Goal: Use online tool/utility: Utilize a website feature to perform a specific function

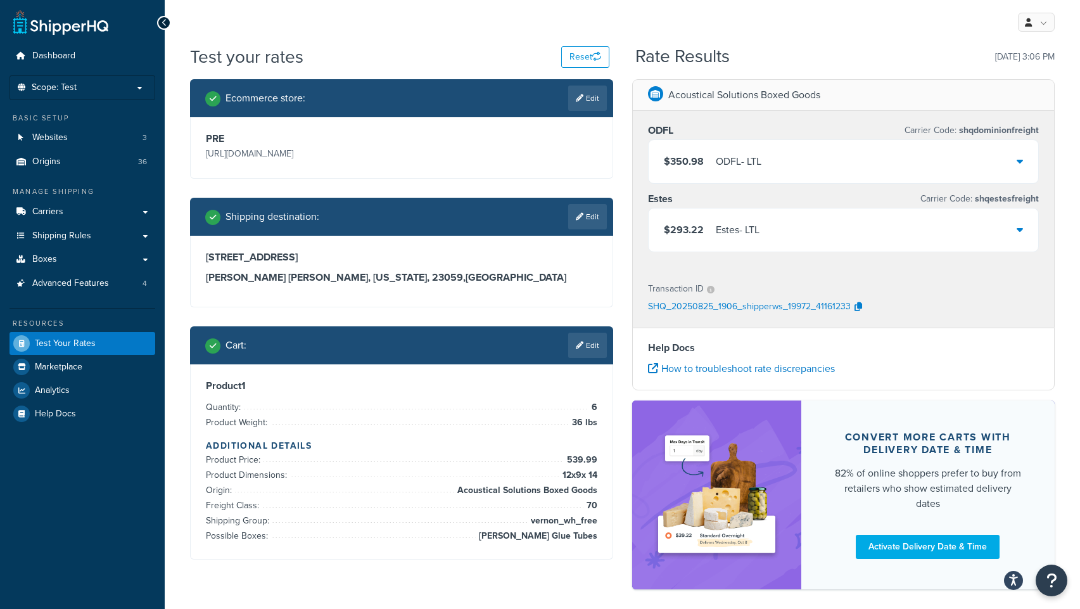
scroll to position [8, 0]
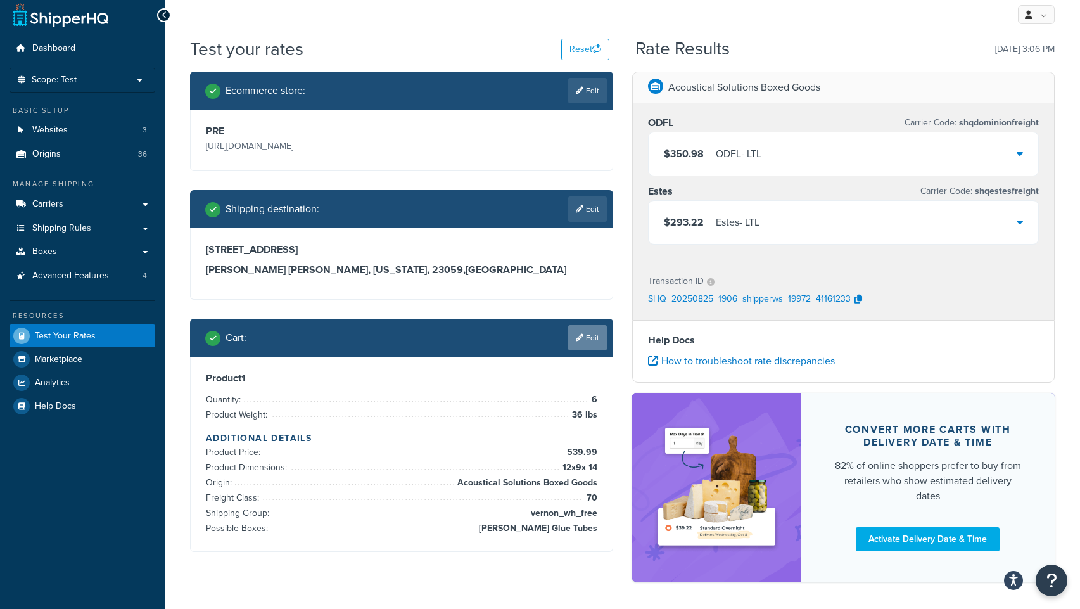
click at [586, 345] on link "Edit" at bounding box center [587, 337] width 39 height 25
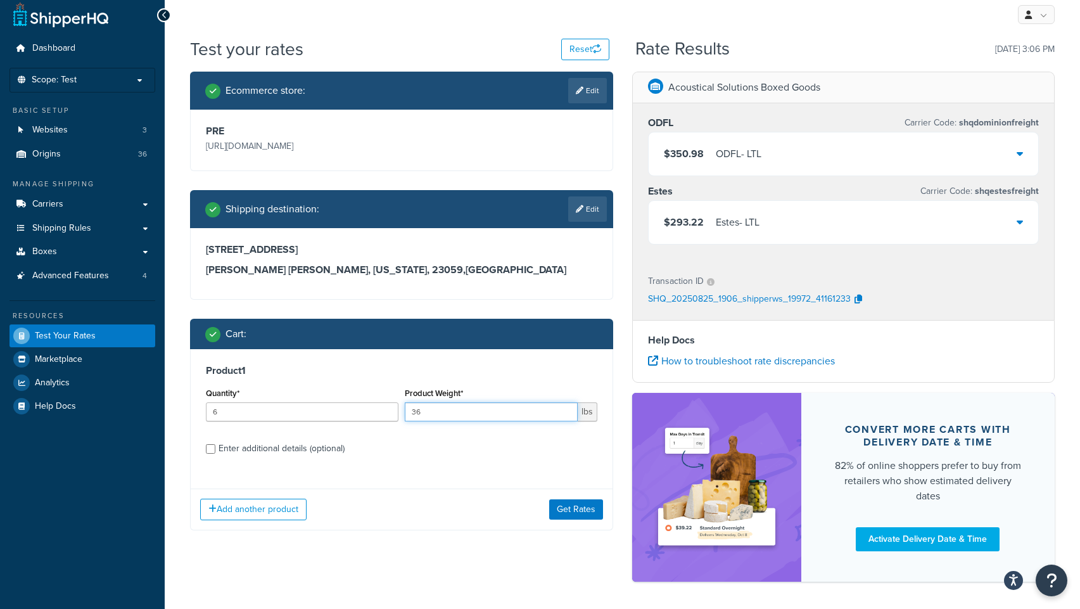
drag, startPoint x: 451, startPoint y: 416, endPoint x: 382, endPoint y: 414, distance: 68.5
click at [385, 416] on div "Quantity* 6 Product Weight* 36 lbs" at bounding box center [402, 408] width 398 height 46
type input "28"
drag, startPoint x: 250, startPoint y: 417, endPoint x: 174, endPoint y: 414, distance: 76.1
click at [174, 414] on div "Test your rates Reset Rate Results 08/25/2025, 3:06 PM Ecommerce store : Edit P…" at bounding box center [623, 331] width 916 height 589
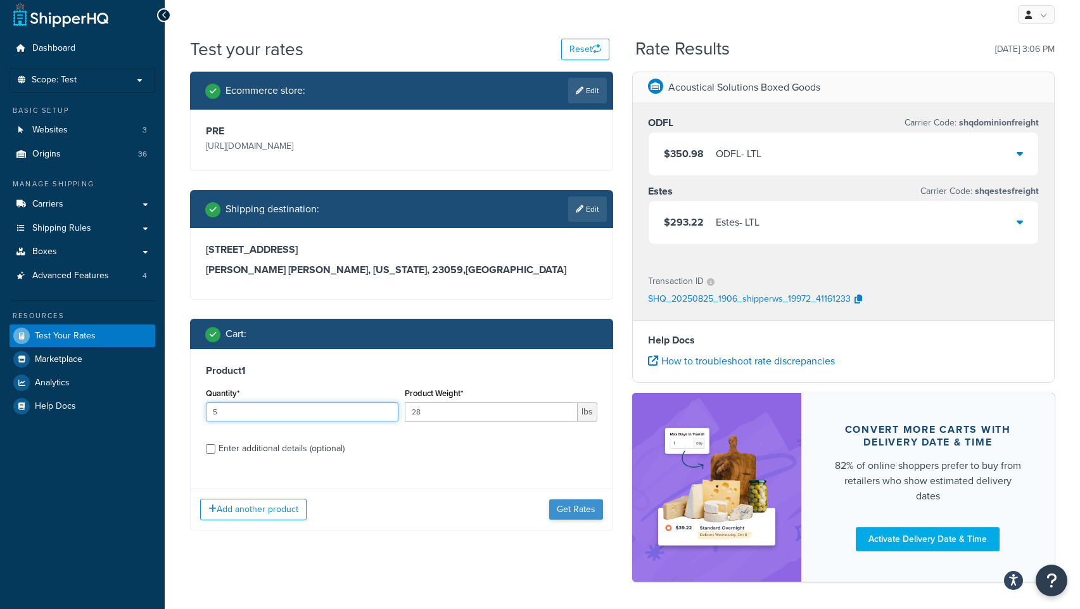
type input "5"
click at [593, 510] on button "Get Rates" at bounding box center [576, 509] width 54 height 20
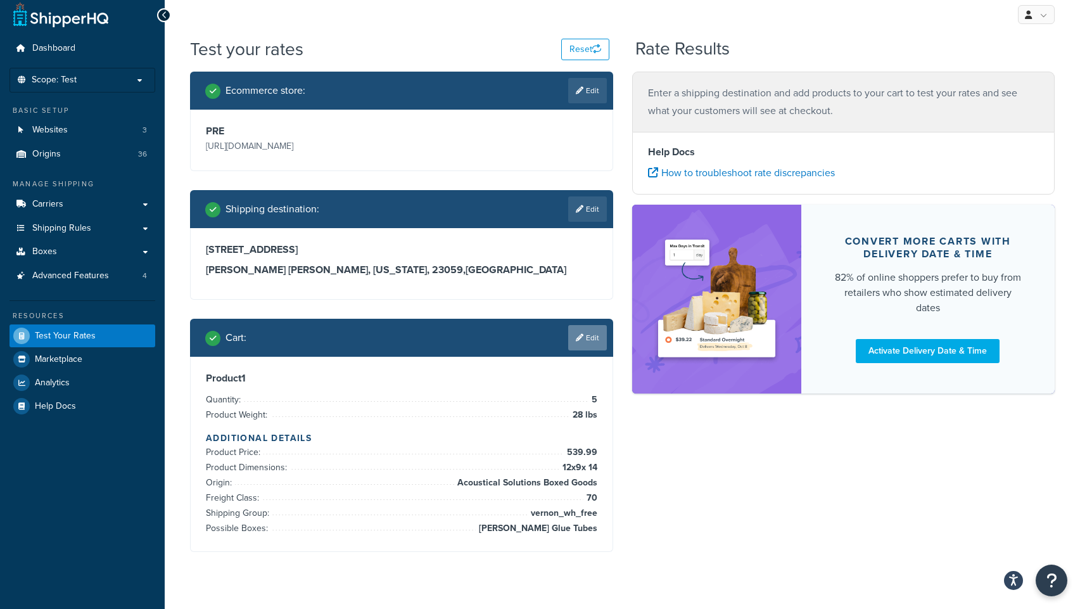
click at [591, 342] on link "Edit" at bounding box center [587, 337] width 39 height 25
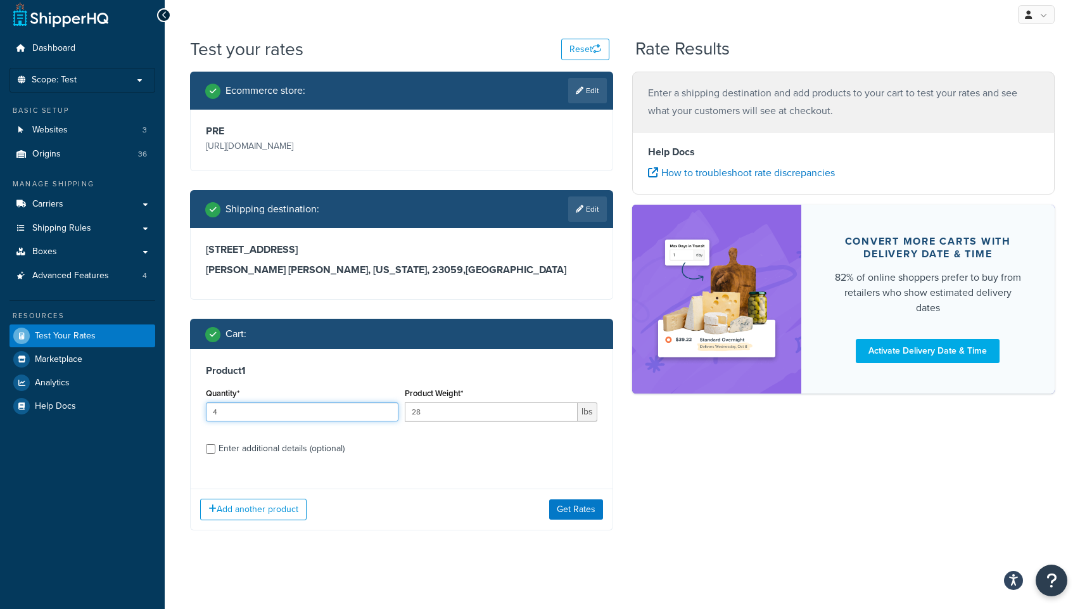
type input "4"
click at [383, 414] on input "4" at bounding box center [302, 411] width 193 height 19
click at [565, 508] on button "Get Rates" at bounding box center [576, 509] width 54 height 20
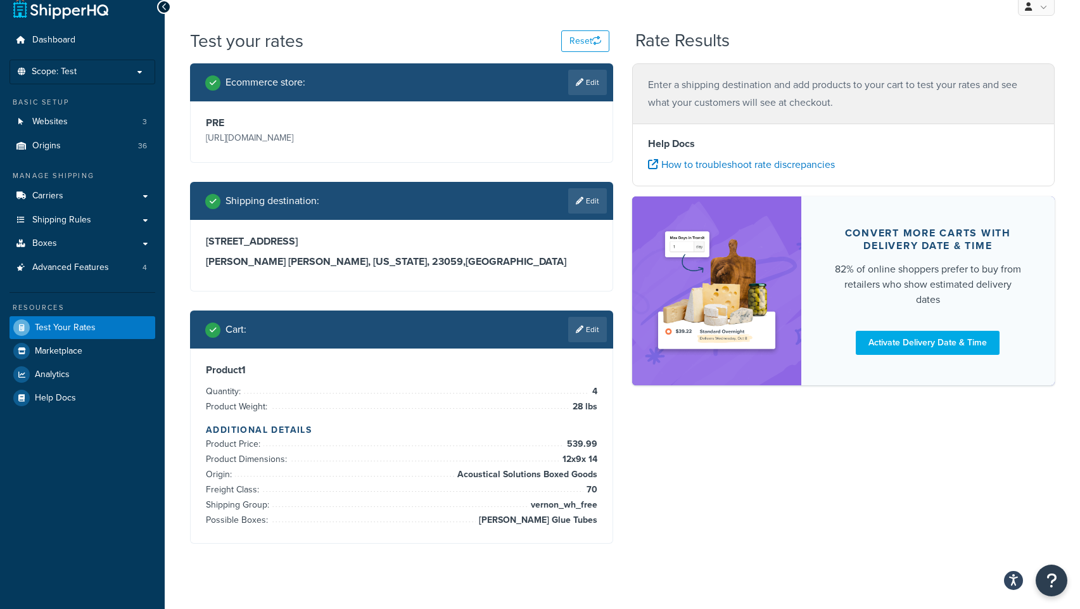
scroll to position [33, 0]
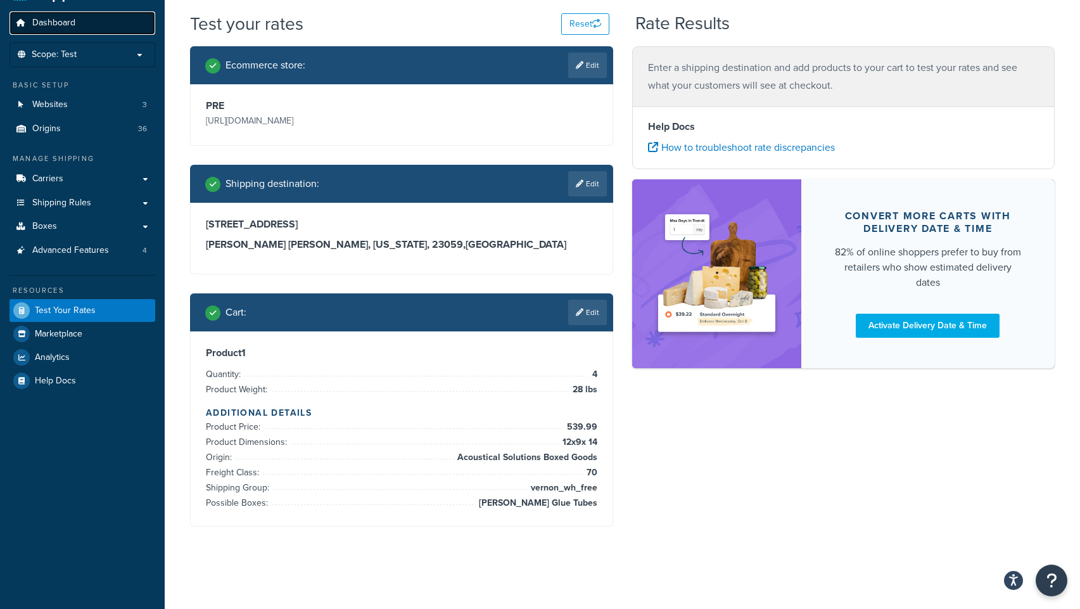
click at [61, 29] on link "Dashboard" at bounding box center [83, 22] width 146 height 23
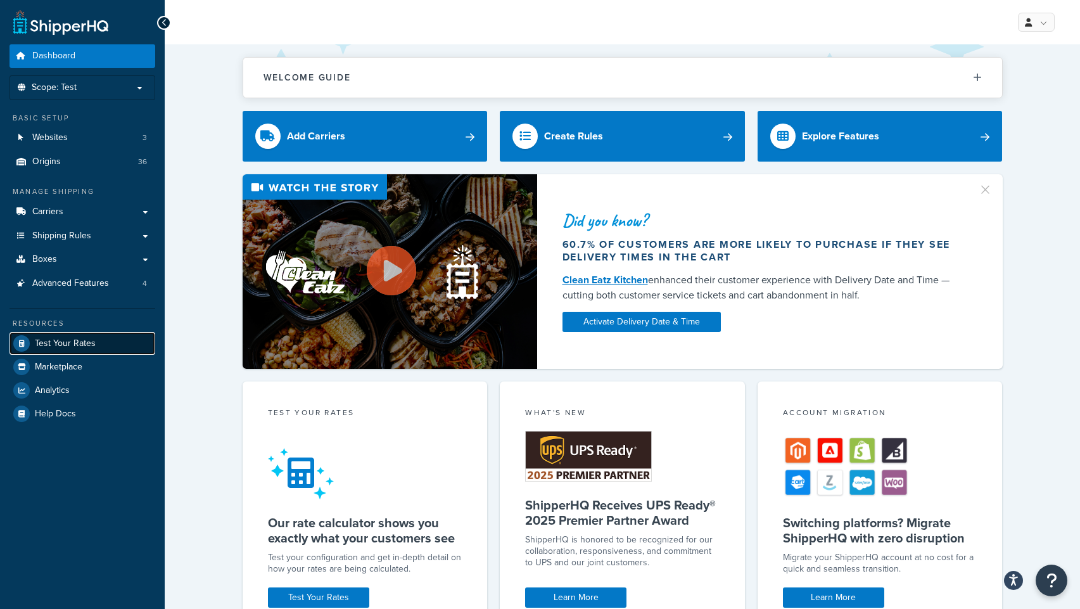
click at [60, 345] on span "Test Your Rates" at bounding box center [65, 343] width 61 height 11
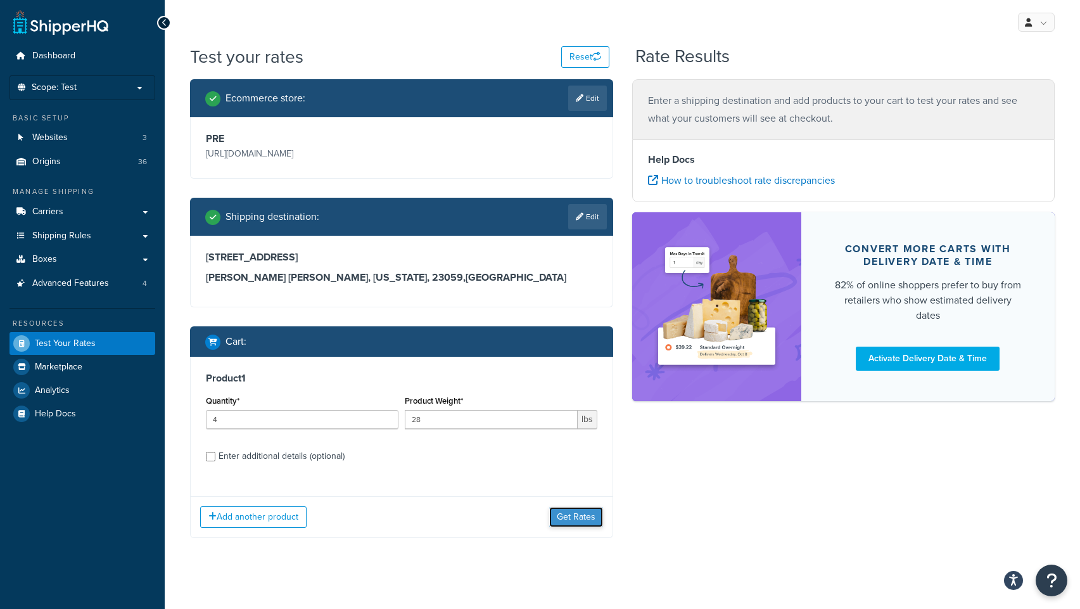
click at [568, 518] on button "Get Rates" at bounding box center [576, 517] width 54 height 20
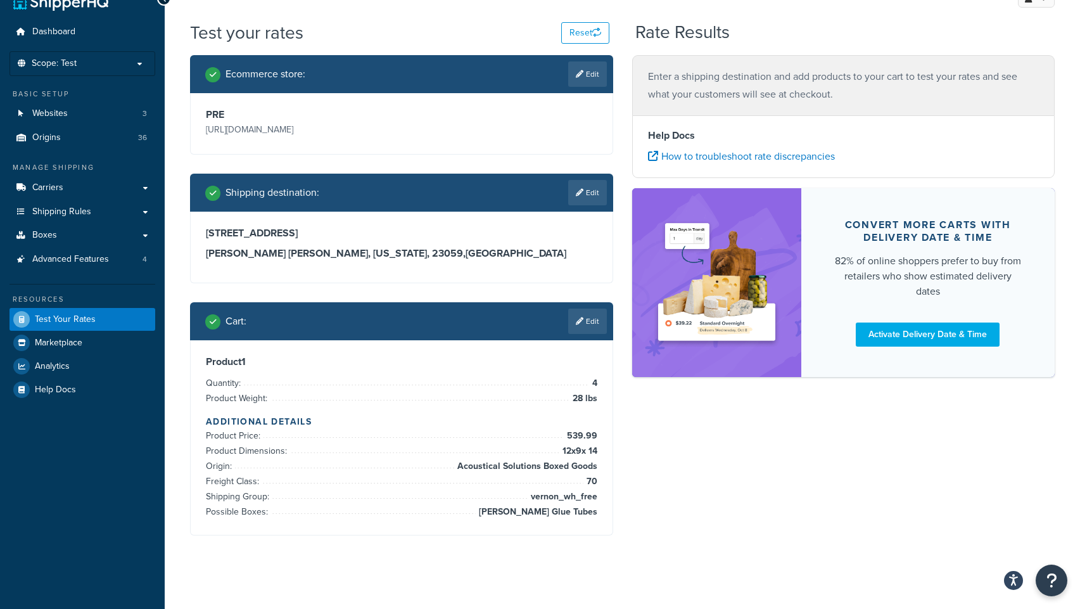
scroll to position [32, 0]
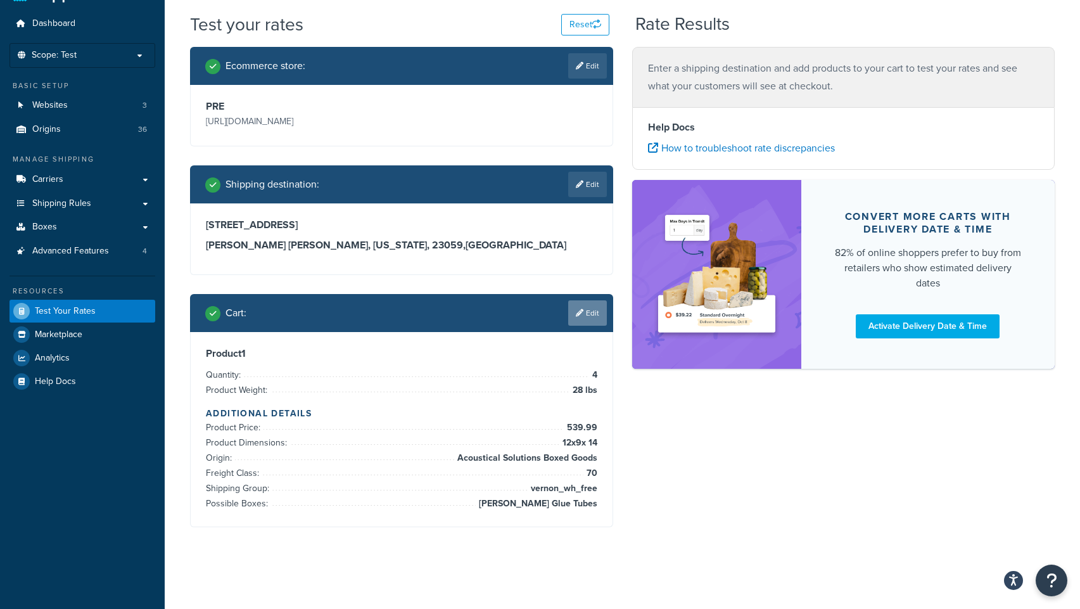
click at [582, 319] on link "Edit" at bounding box center [587, 312] width 39 height 25
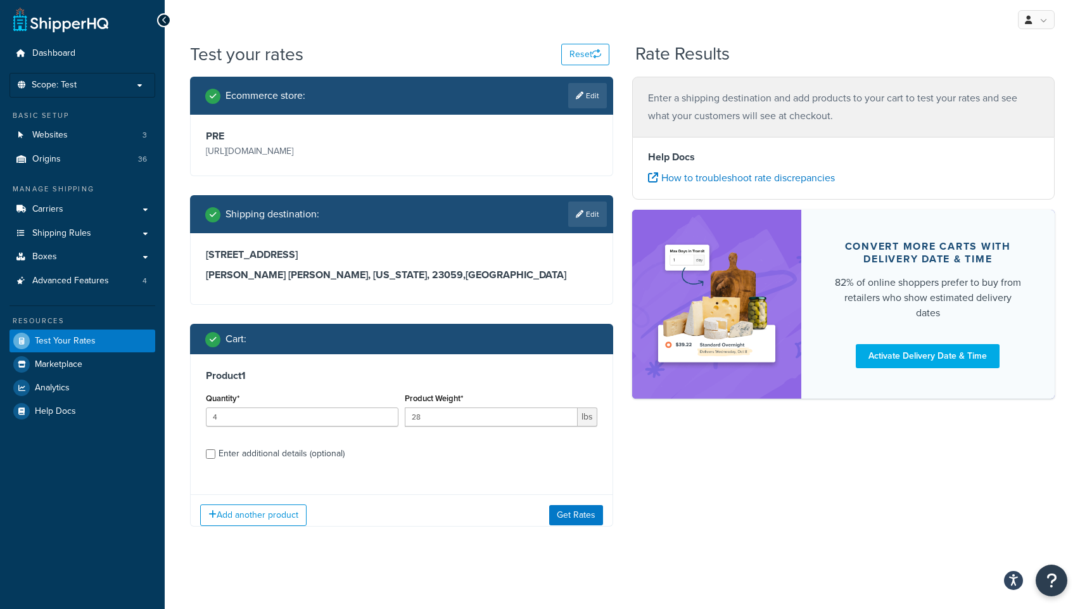
scroll to position [12, 0]
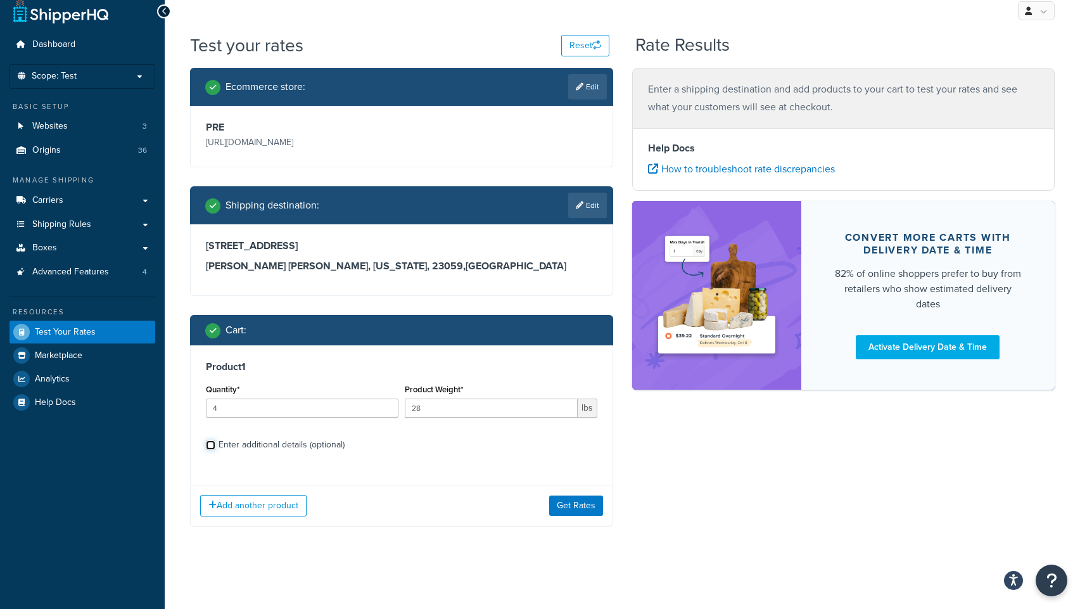
click at [212, 442] on input "Enter additional details (optional)" at bounding box center [211, 445] width 10 height 10
checkbox input "true"
select select "70"
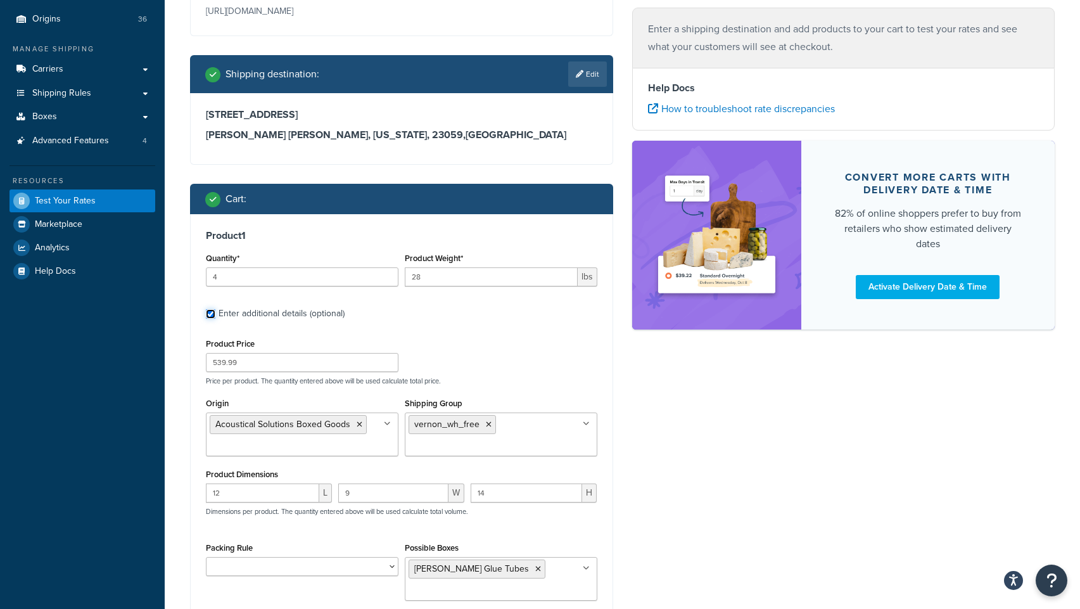
scroll to position [215, 0]
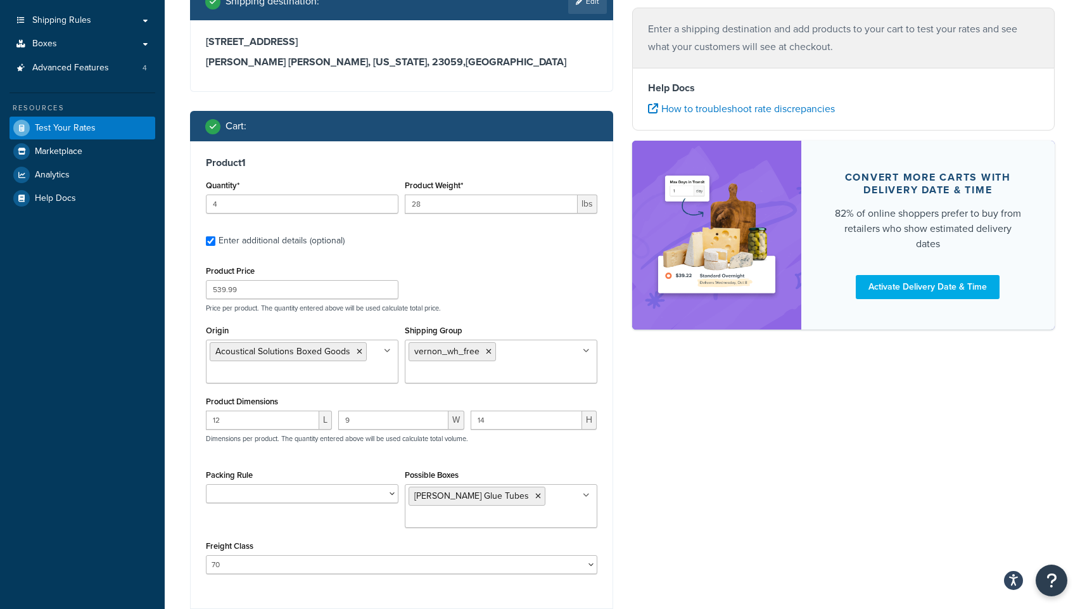
click at [554, 503] on ul "[PERSON_NAME] Glue Tubes" at bounding box center [501, 506] width 193 height 44
type input "vernon"
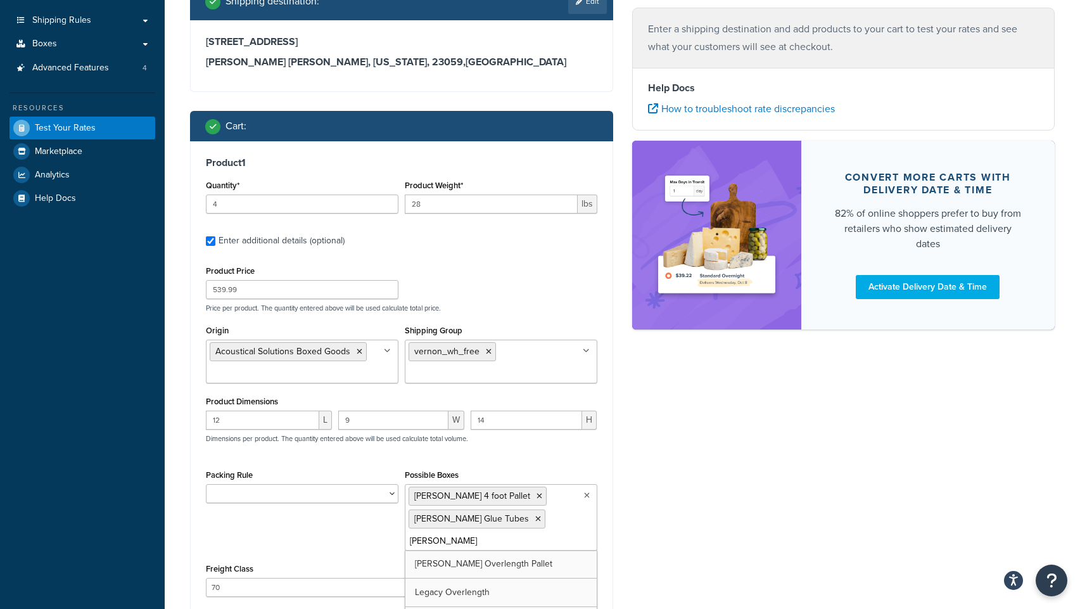
type input "vernon"
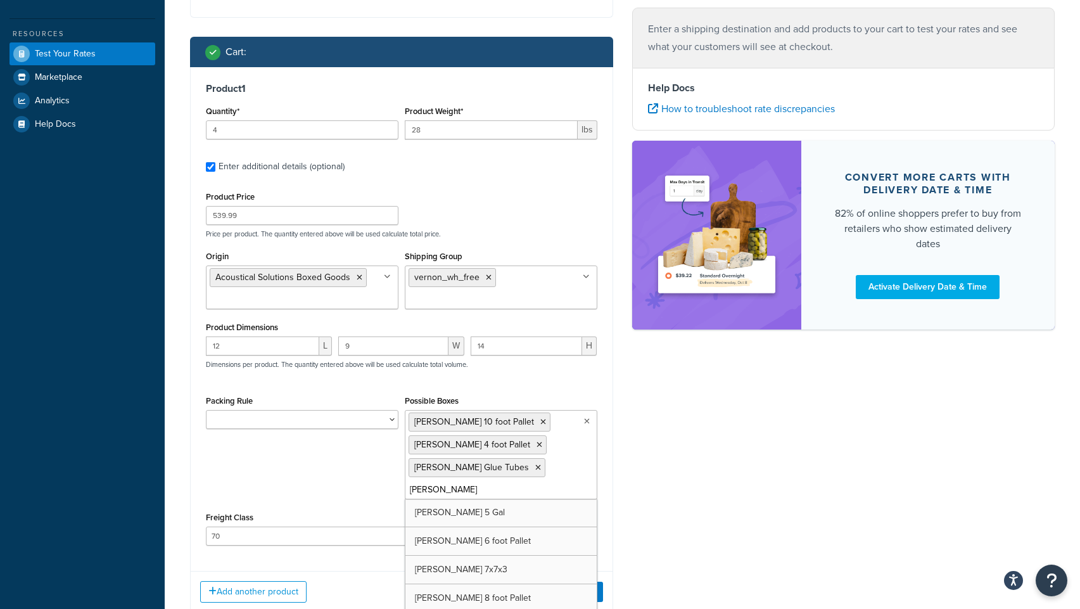
scroll to position [343, 0]
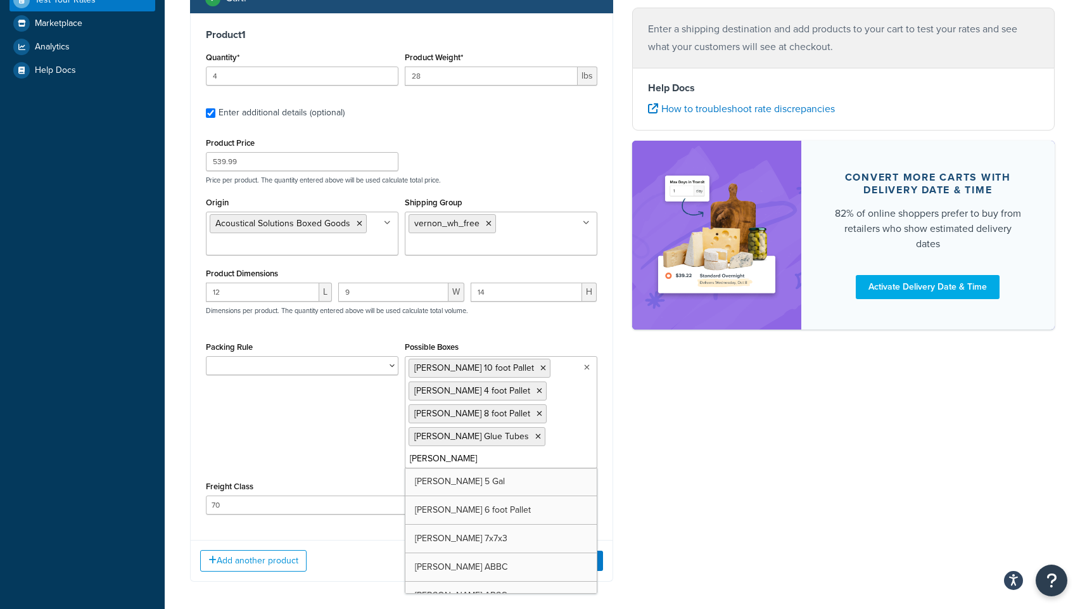
type input "vernon"
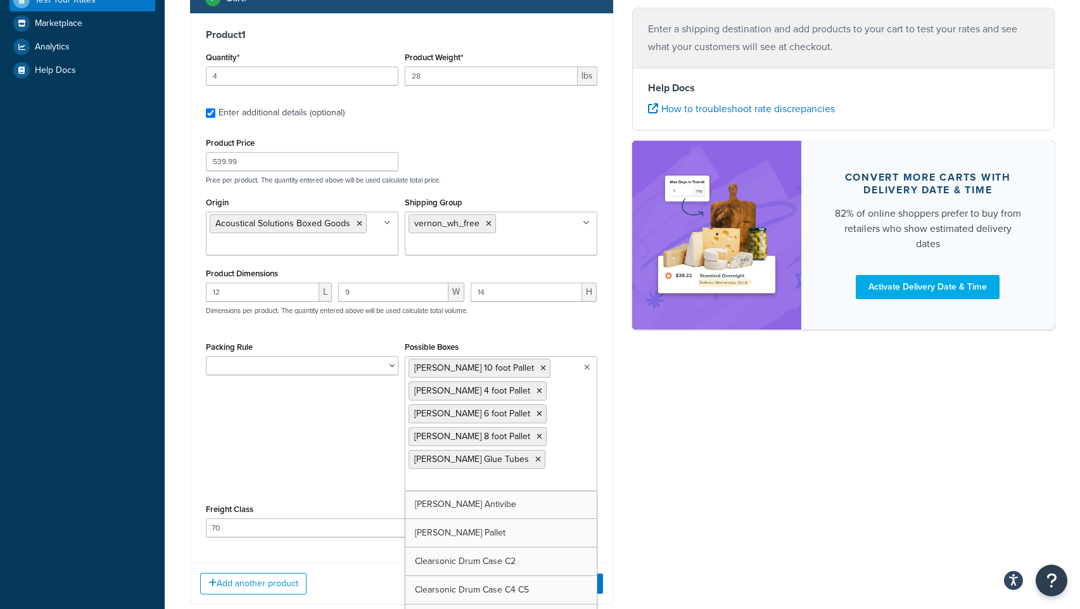
click at [710, 484] on div "Ecommerce store : Edit PRE https://acousticalsolutions.p.tomandco.uk/ Shipping …" at bounding box center [623, 180] width 884 height 888
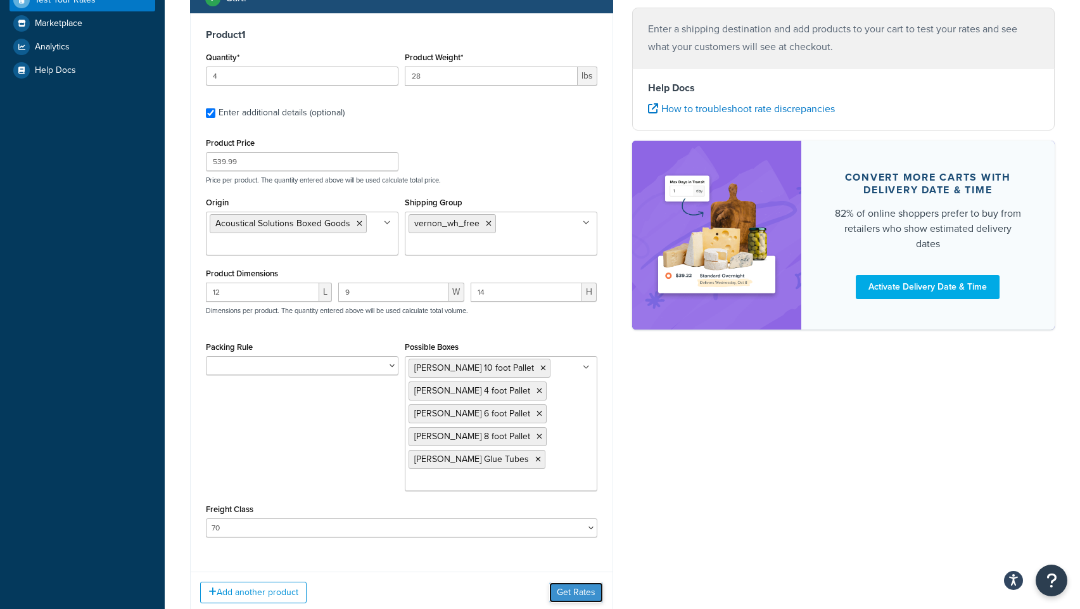
click at [574, 589] on button "Get Rates" at bounding box center [576, 592] width 54 height 20
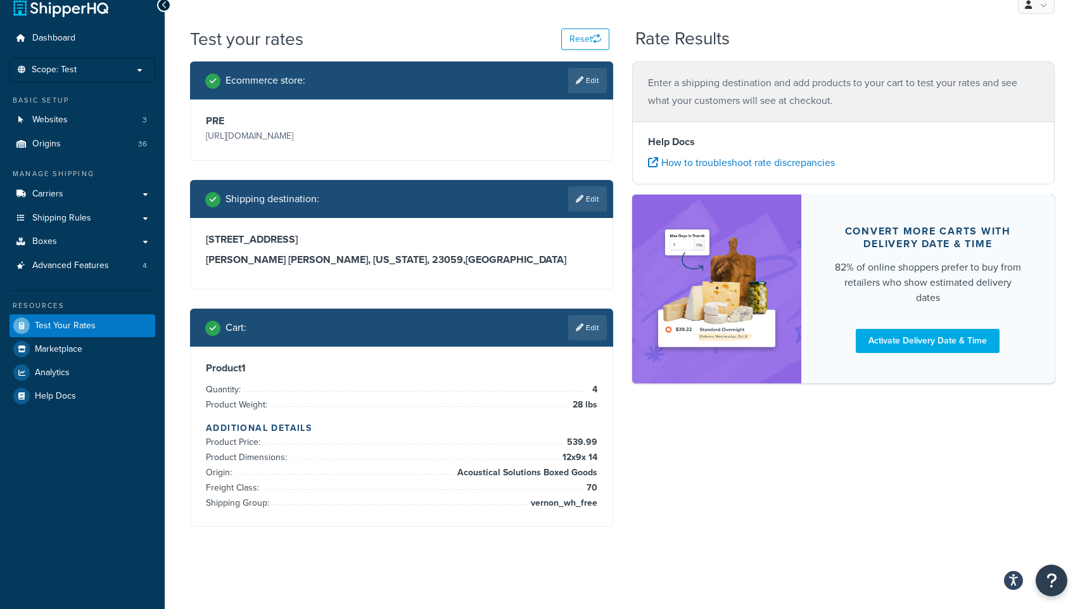
scroll to position [18, 0]
click at [591, 330] on link "Edit" at bounding box center [587, 327] width 39 height 25
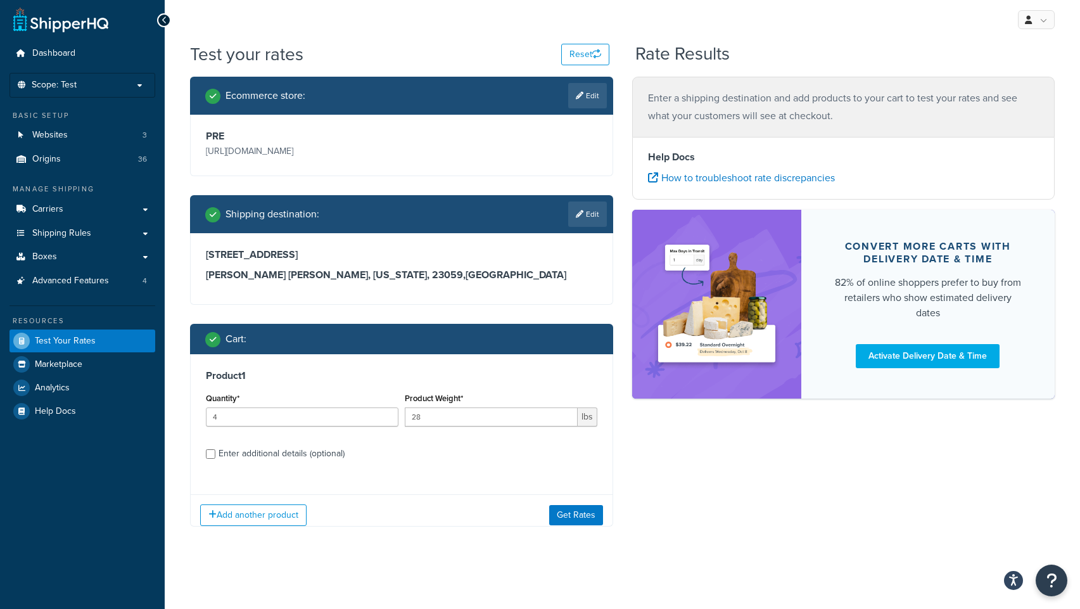
scroll to position [12, 0]
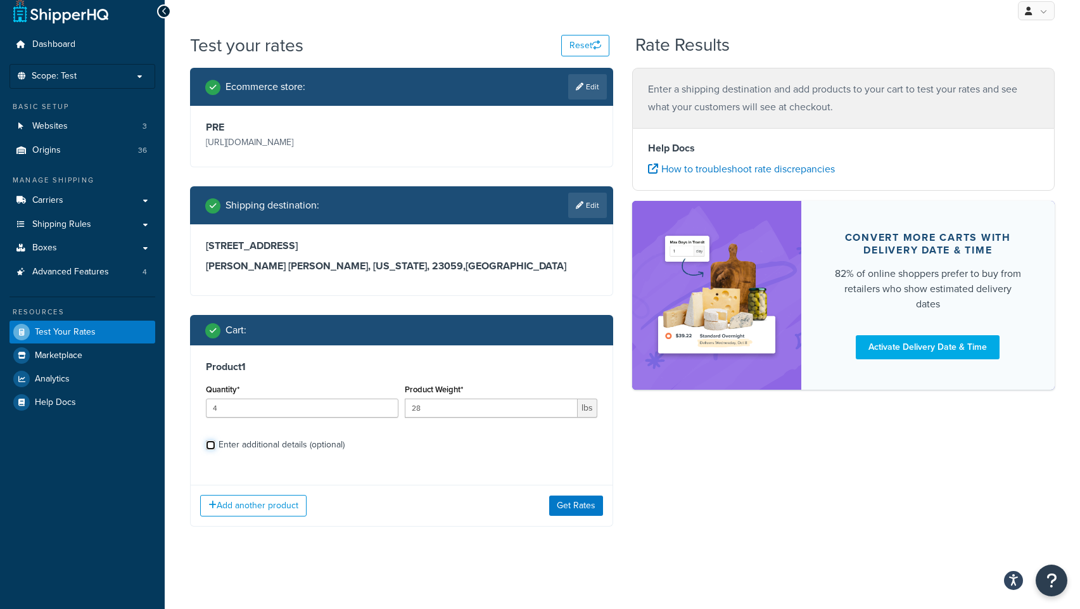
click at [214, 447] on input "Enter additional details (optional)" at bounding box center [211, 445] width 10 height 10
checkbox input "true"
select select "70"
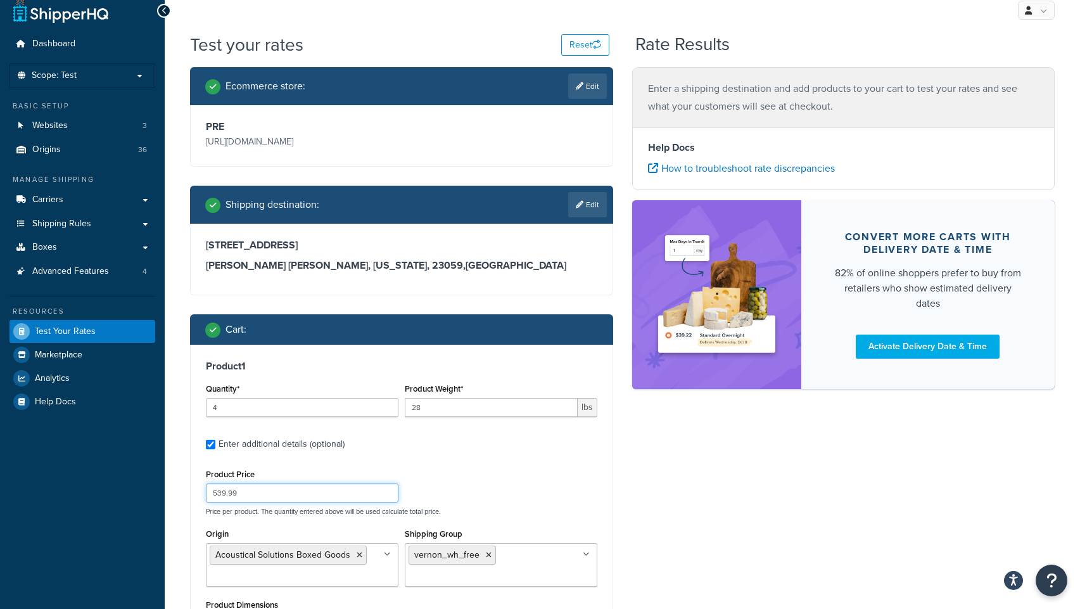
drag, startPoint x: 240, startPoint y: 492, endPoint x: 175, endPoint y: 489, distance: 64.7
click at [175, 489] on div "Test your rates Reset Rate Results Ecommerce store : Edit PRE https://acoustica…" at bounding box center [623, 513] width 916 height 963
type input "326.53"
drag, startPoint x: 231, startPoint y: 409, endPoint x: 200, endPoint y: 408, distance: 31.7
click at [200, 408] on div "Product 1 Quantity* 4 Product Weight* 28 lbs Enter additional details (optional…" at bounding box center [402, 619] width 422 height 549
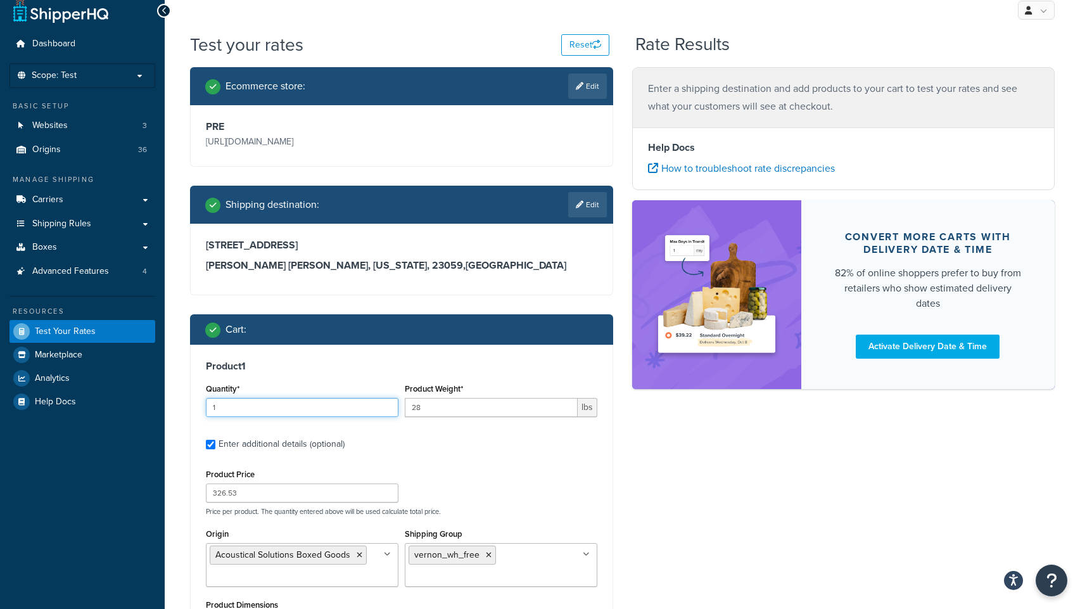
type input "1"
click at [620, 477] on div "Ecommerce store : Edit PRE https://acousticalsolutions.p.tomandco.uk/ Shipping …" at bounding box center [402, 515] width 442 height 897
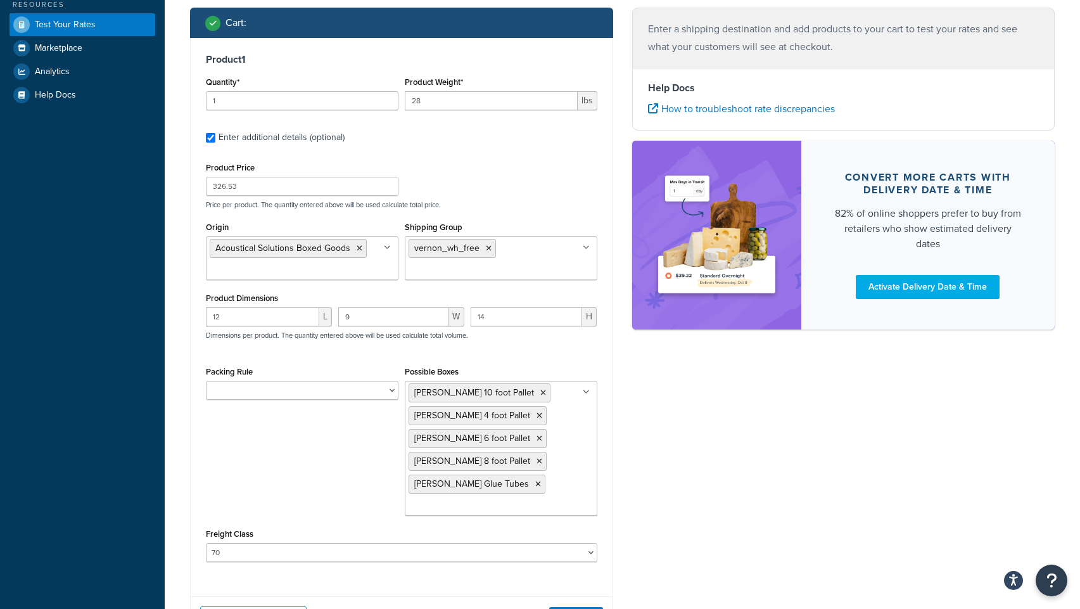
scroll to position [349, 0]
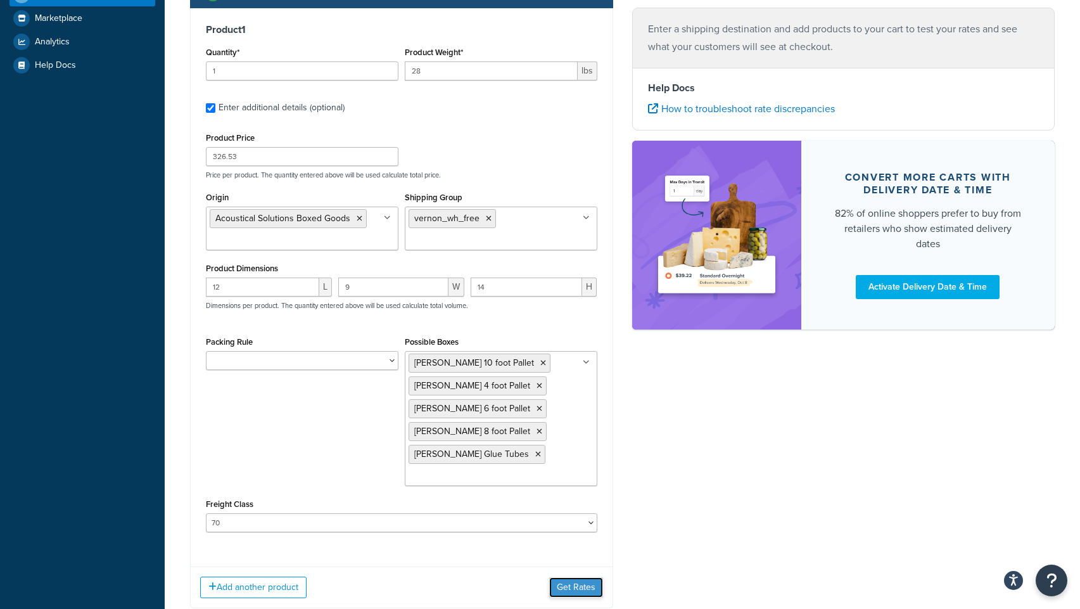
click at [572, 587] on button "Get Rates" at bounding box center [576, 587] width 54 height 20
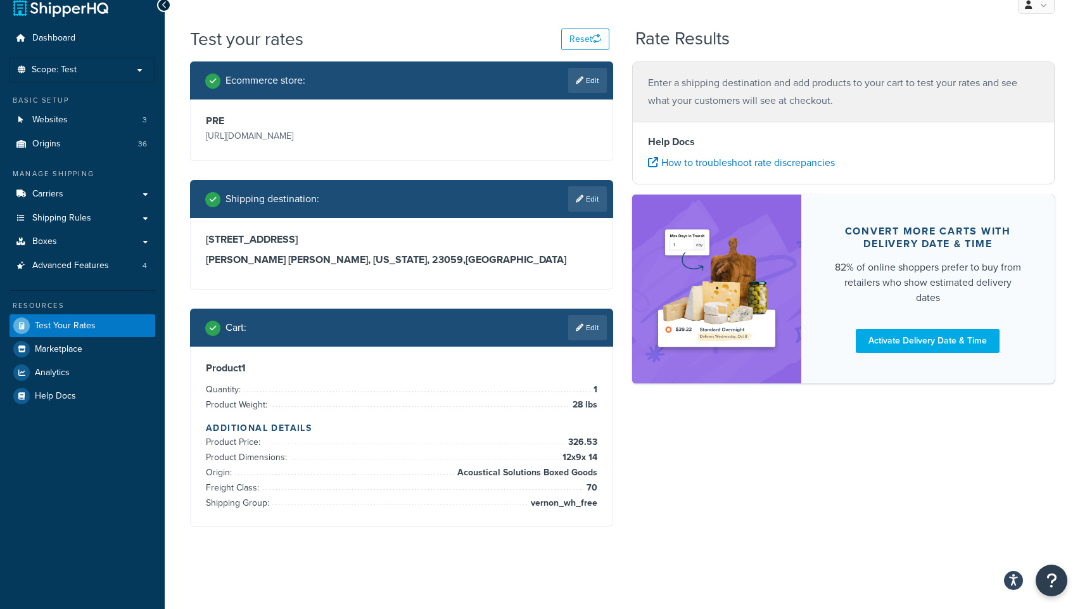
scroll to position [18, 0]
click at [42, 244] on span "Boxes" at bounding box center [44, 241] width 25 height 11
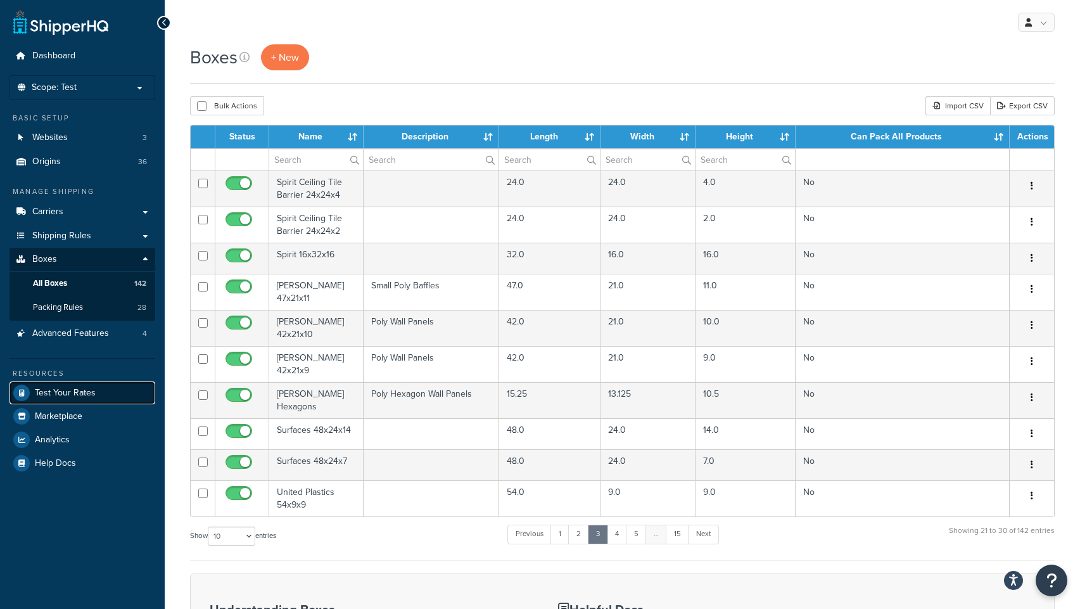
click at [57, 389] on span "Test Your Rates" at bounding box center [65, 393] width 61 height 11
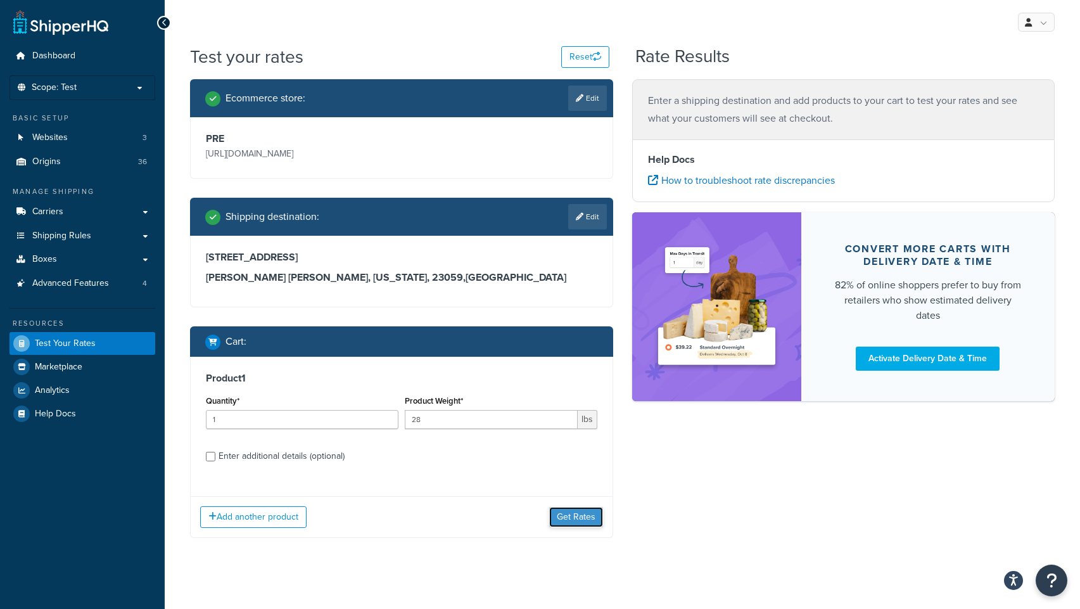
click at [564, 513] on button "Get Rates" at bounding box center [576, 517] width 54 height 20
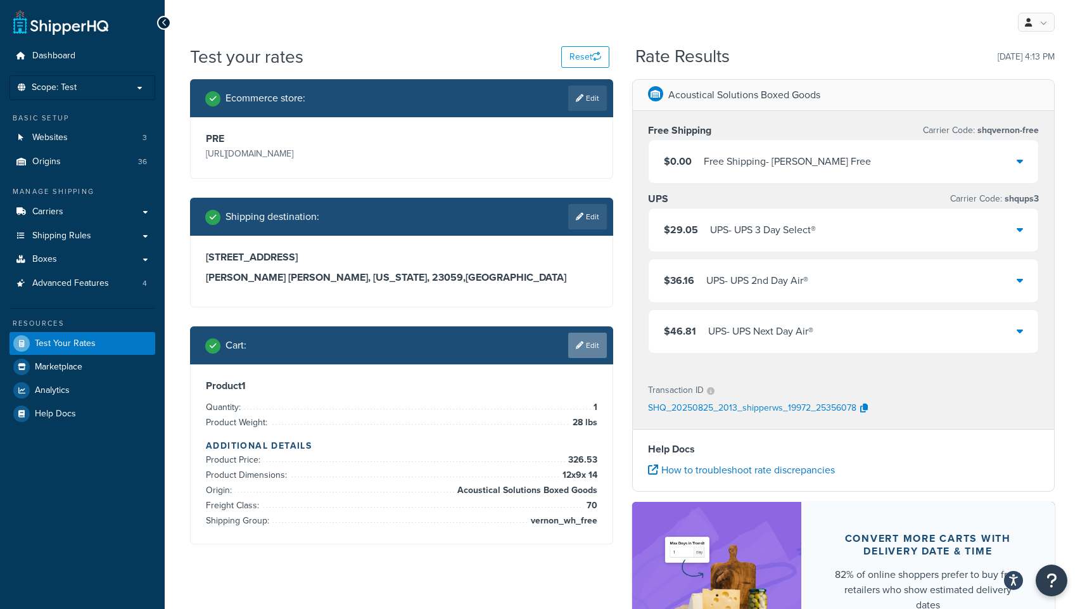
click at [589, 350] on link "Edit" at bounding box center [587, 345] width 39 height 25
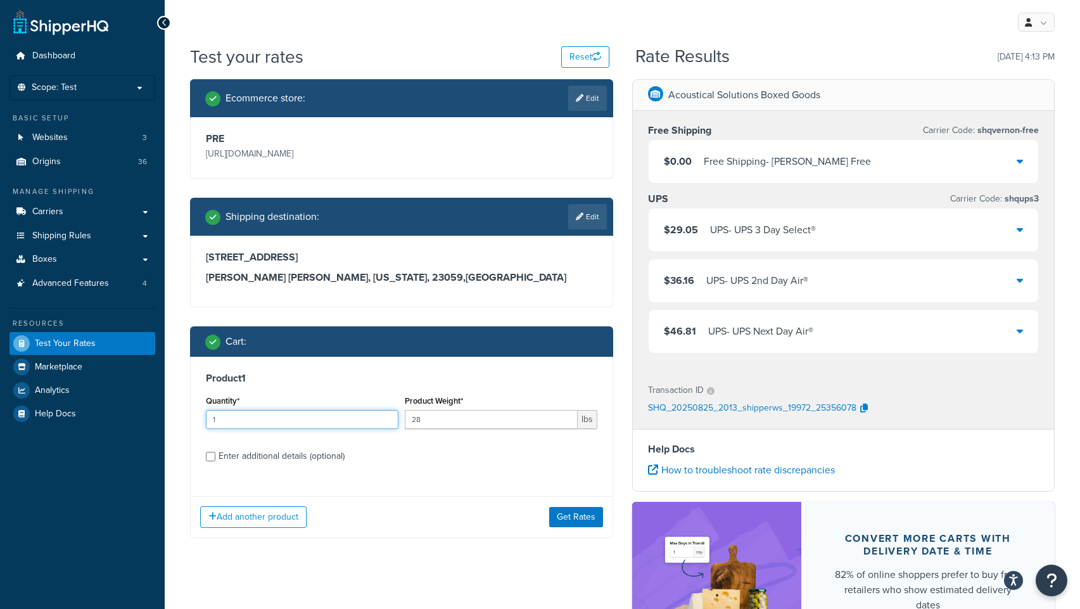
drag, startPoint x: 212, startPoint y: 418, endPoint x: 157, endPoint y: 417, distance: 55.8
click at [157, 417] on div "Dashboard Scope: Test Basic Setup Websites 3 Origins 36 Manage Shipping Carrier…" at bounding box center [540, 383] width 1080 height 767
type input "5"
click at [589, 522] on button "Get Rates" at bounding box center [576, 517] width 54 height 20
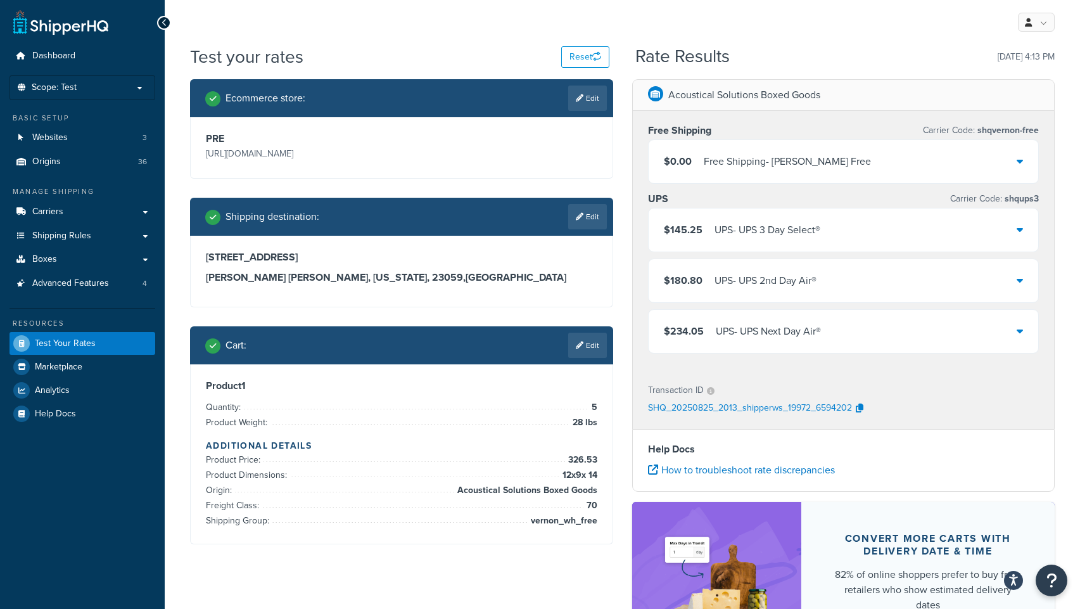
click at [807, 231] on div "UPS - UPS 3 Day Select®" at bounding box center [768, 230] width 106 height 18
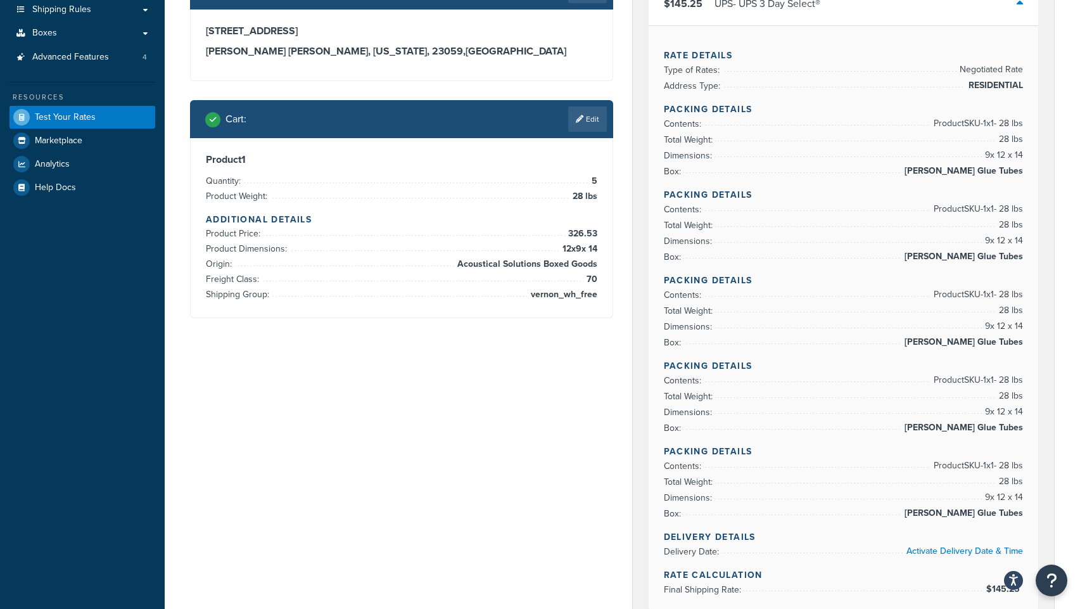
scroll to position [13, 0]
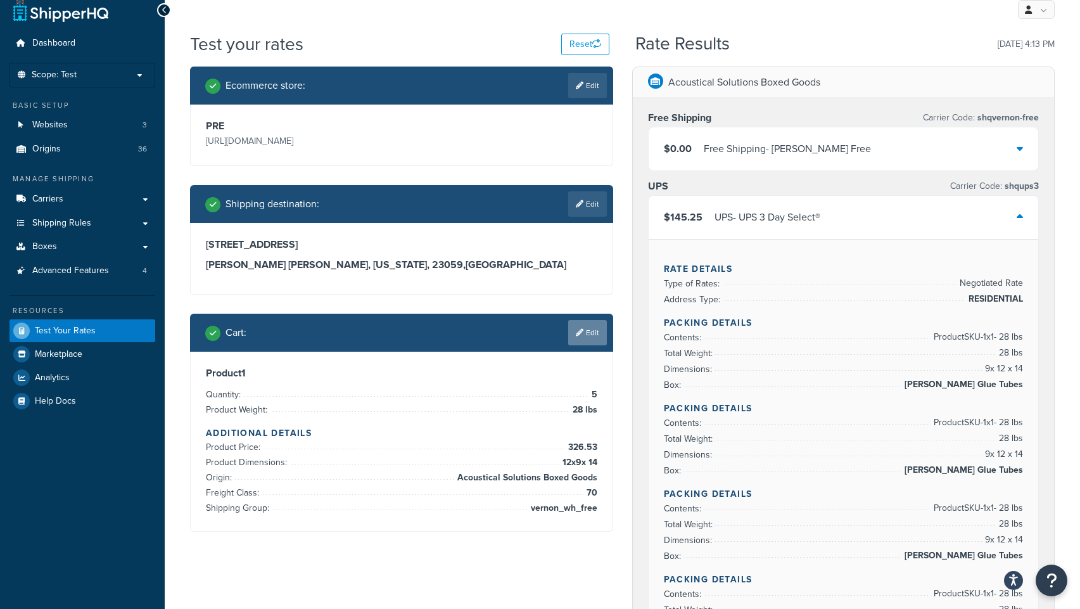
click at [586, 338] on link "Edit" at bounding box center [587, 332] width 39 height 25
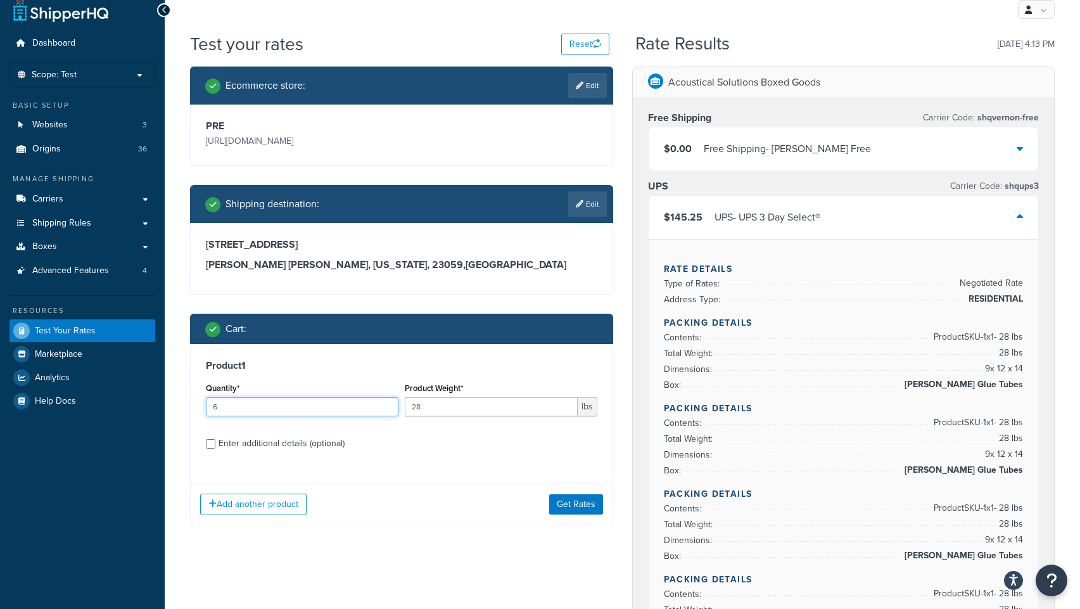
type input "6"
click at [387, 402] on input "6" at bounding box center [302, 406] width 193 height 19
click at [585, 506] on button "Get Rates" at bounding box center [576, 504] width 54 height 20
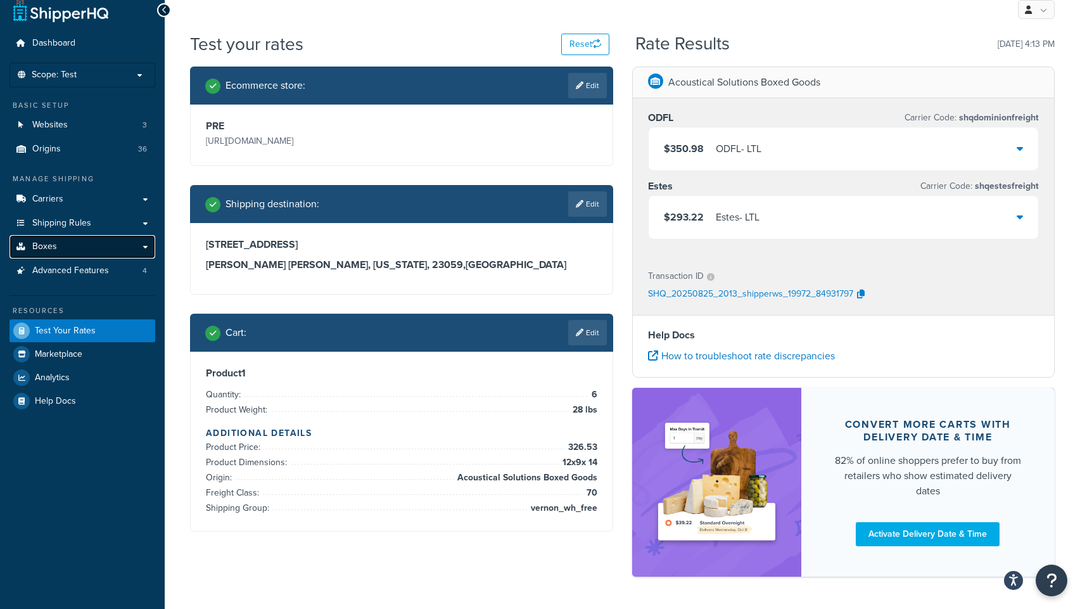
click at [45, 247] on span "Boxes" at bounding box center [44, 246] width 25 height 11
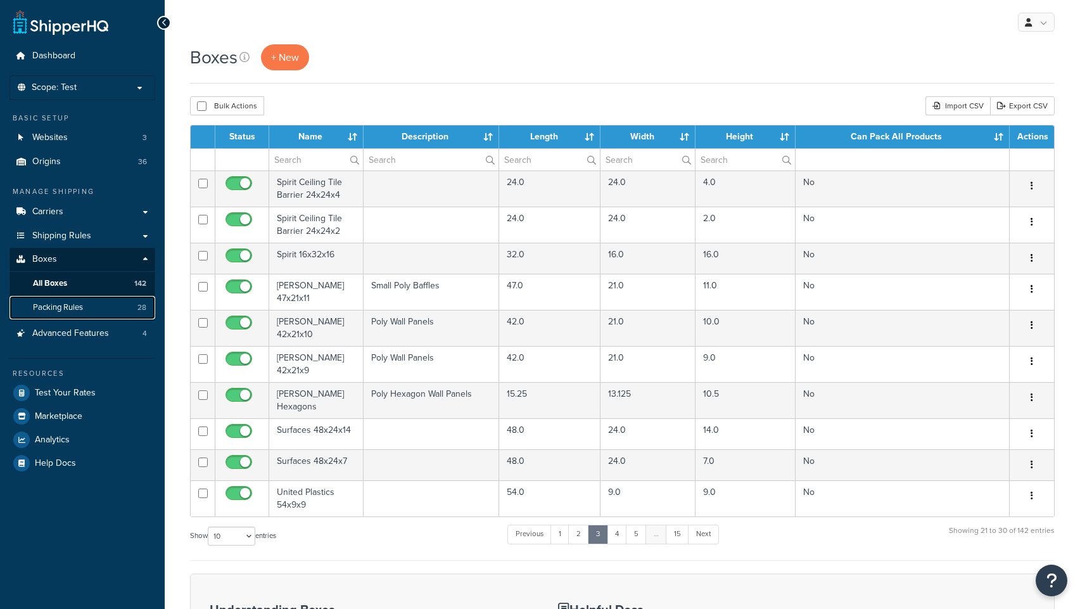
click at [54, 310] on span "Packing Rules" at bounding box center [58, 307] width 50 height 11
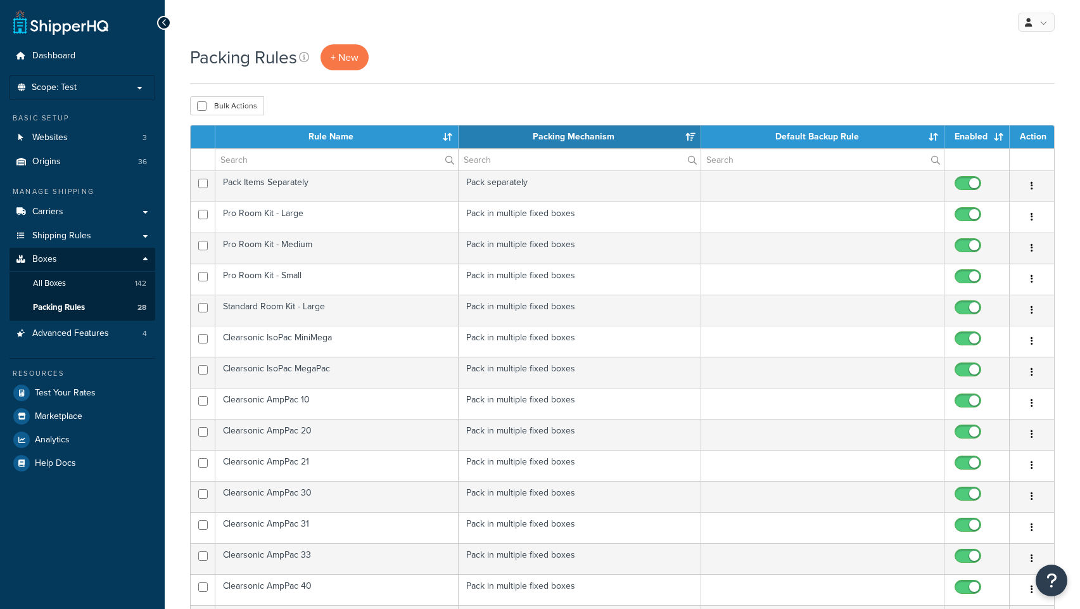
select select "15"
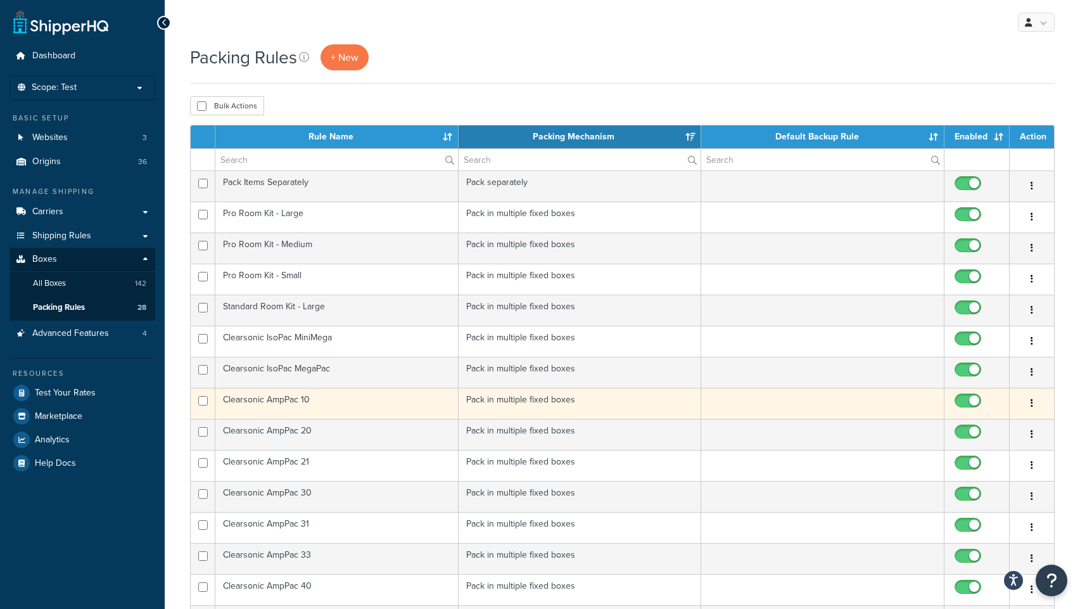
scroll to position [110, 0]
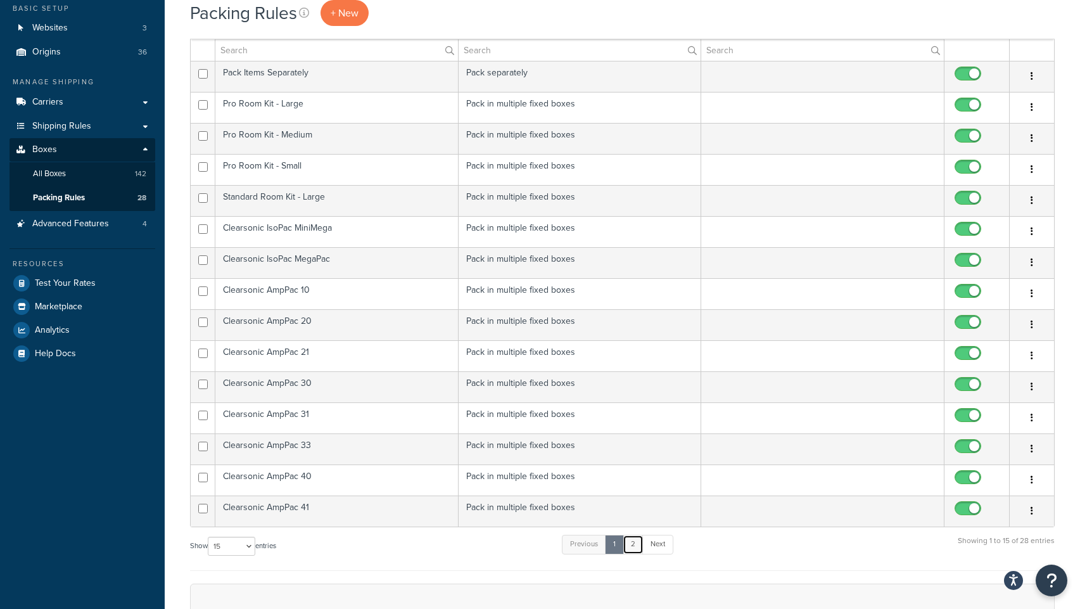
click at [635, 543] on link "2" at bounding box center [633, 544] width 21 height 19
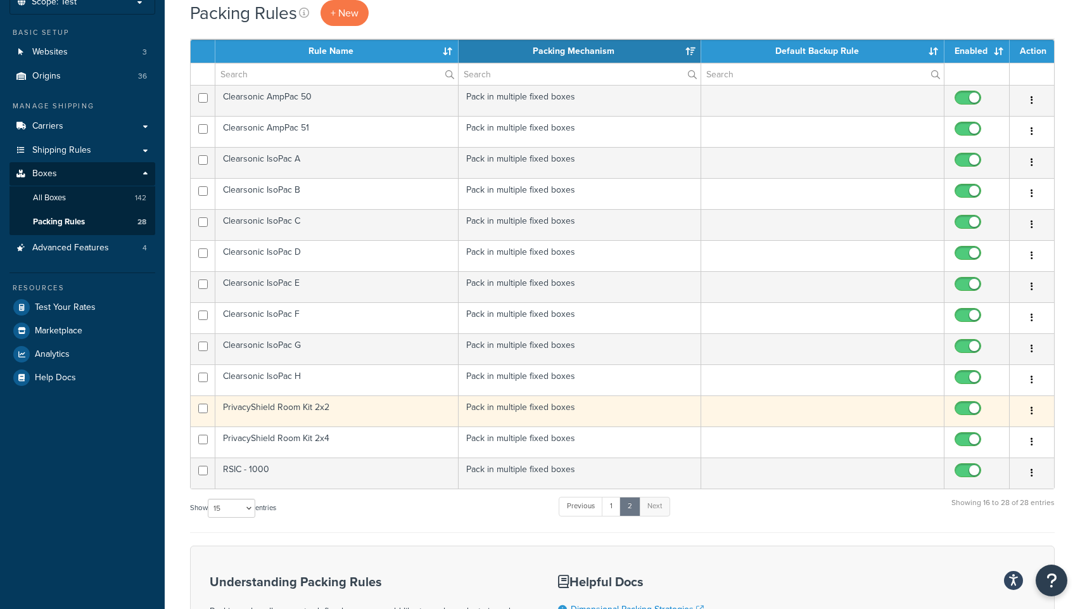
scroll to position [68, 0]
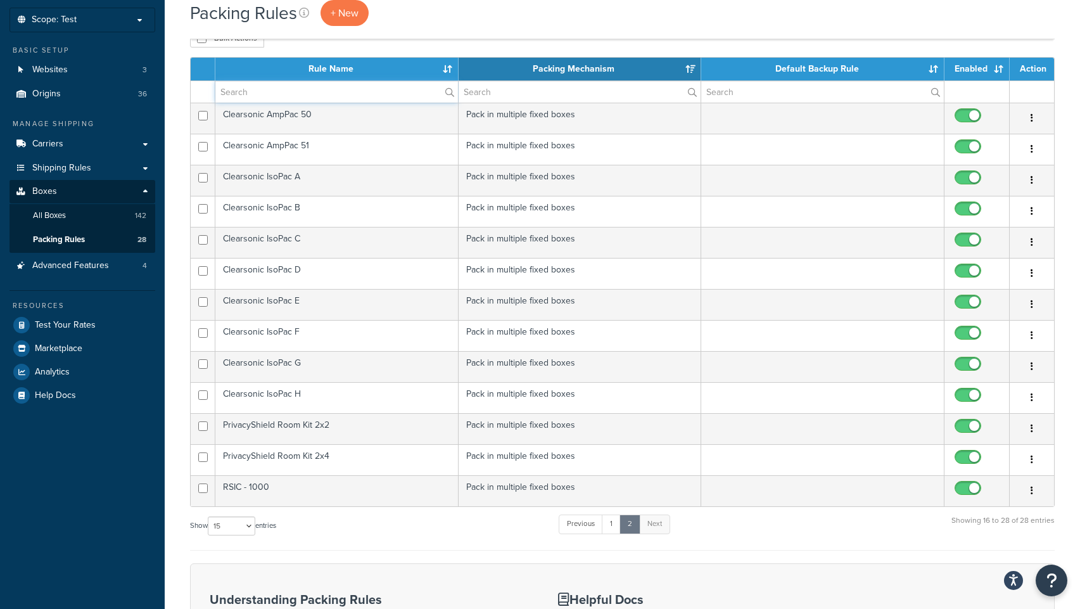
click at [266, 97] on input "text" at bounding box center [336, 92] width 243 height 22
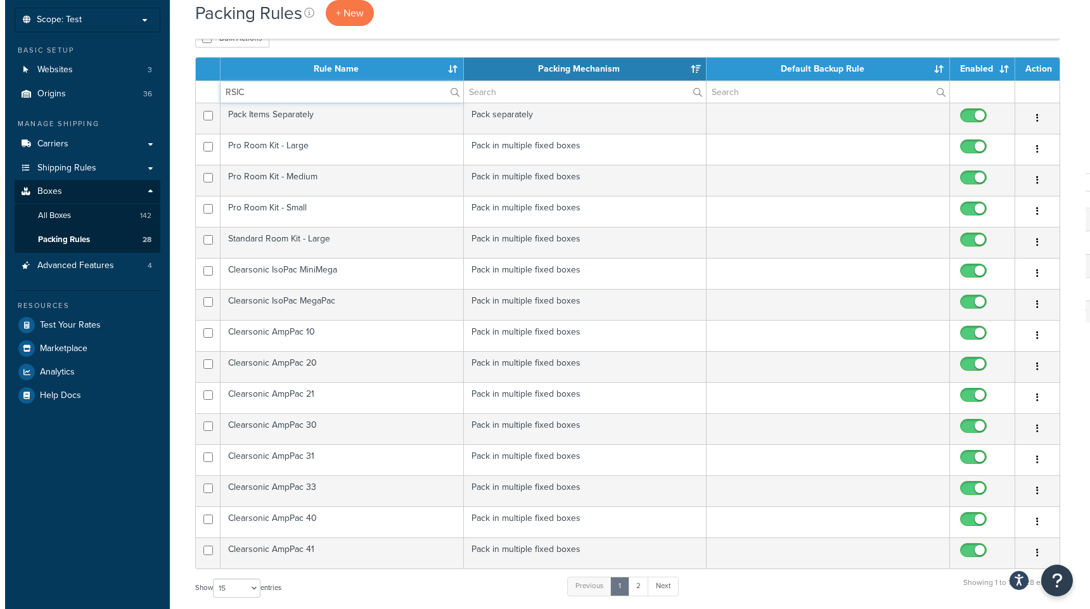
scroll to position [0, 0]
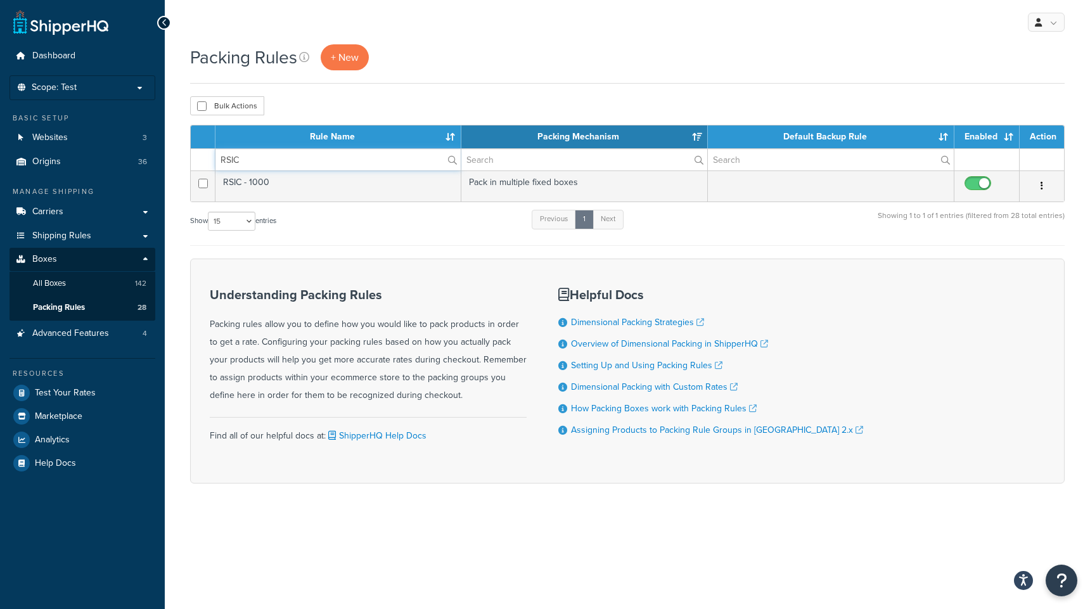
type input "RSIC"
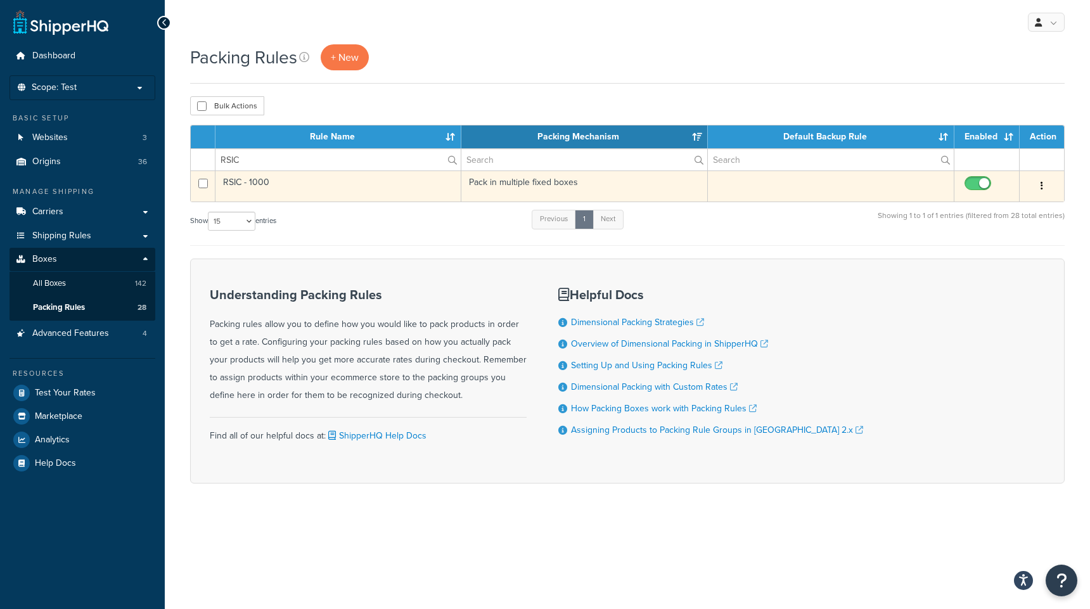
click at [253, 185] on td "RSIC - 1000" at bounding box center [338, 185] width 246 height 31
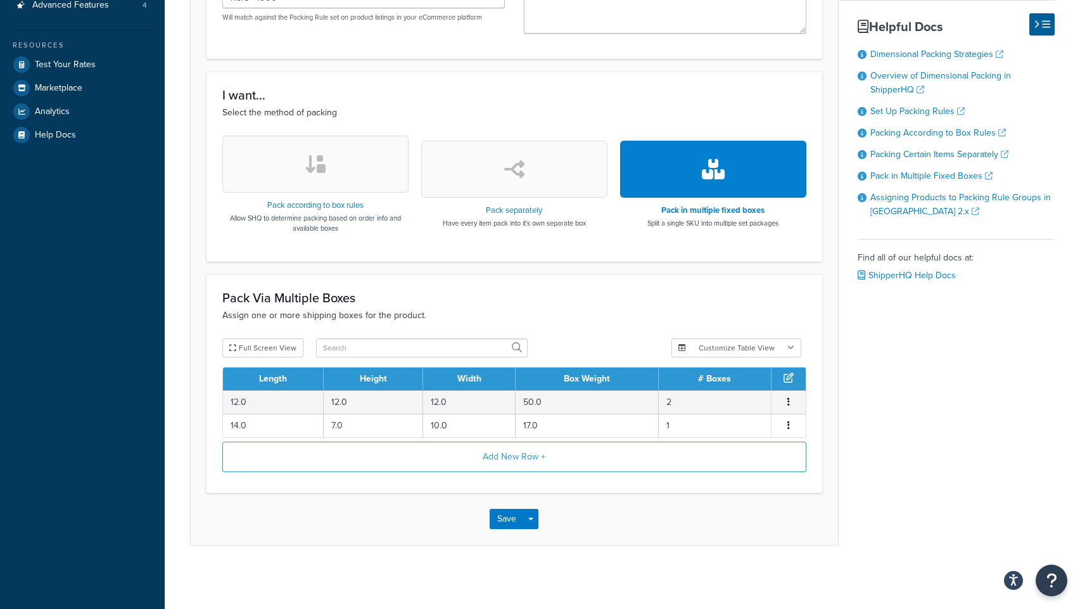
scroll to position [48, 0]
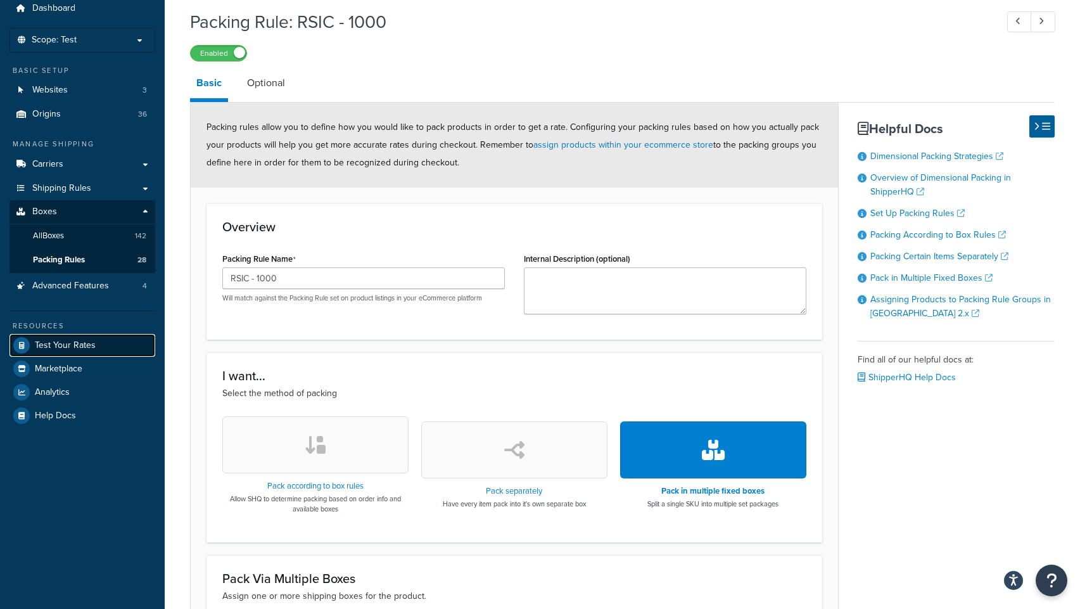
click at [80, 349] on span "Test Your Rates" at bounding box center [65, 345] width 61 height 11
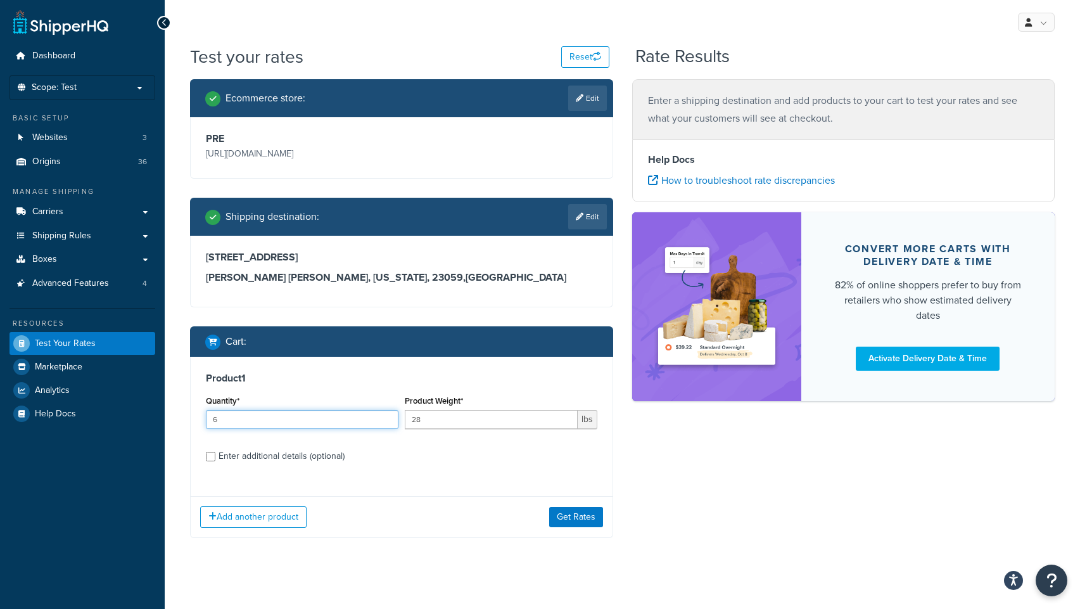
drag, startPoint x: 233, startPoint y: 419, endPoint x: 207, endPoint y: 423, distance: 25.7
click at [178, 419] on div "Test your rates Reset Rate Results Ecommerce store : Edit PRE https://acoustica…" at bounding box center [623, 316] width 916 height 544
type input "1"
drag, startPoint x: 431, startPoint y: 420, endPoint x: 388, endPoint y: 422, distance: 42.5
click at [394, 421] on div "Quantity* 1 Product Weight* 28 lbs" at bounding box center [402, 415] width 398 height 46
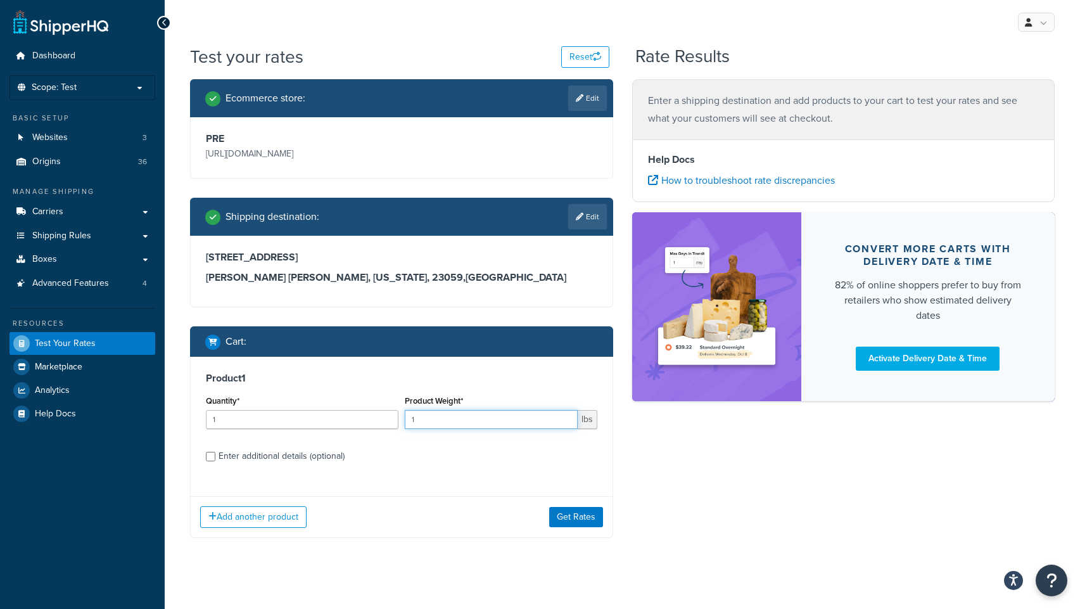
type input "1"
click at [210, 458] on input "Enter additional details (optional)" at bounding box center [211, 457] width 10 height 10
checkbox input "true"
select select "70"
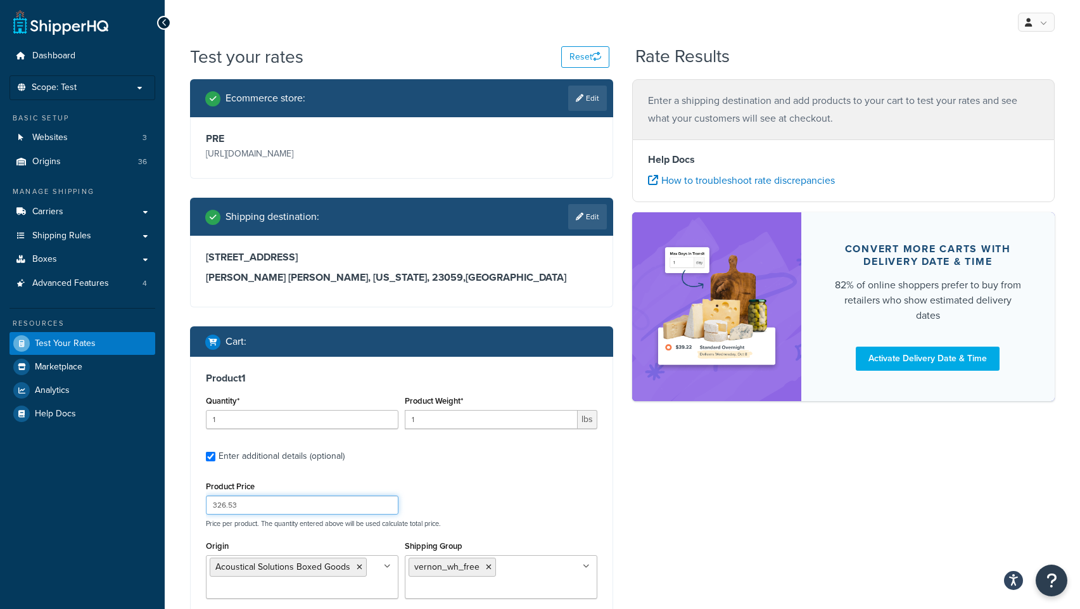
drag, startPoint x: 258, startPoint y: 505, endPoint x: 158, endPoint y: 508, distance: 99.5
click at [158, 508] on div "Dashboard Scope: Test Basic Setup Websites 3 Origins 36 Manage Shipping Carrier…" at bounding box center [540, 520] width 1080 height 1040
type input "9.99"
click at [486, 567] on icon at bounding box center [489, 567] width 6 height 8
click at [457, 572] on input "Shipping Group" at bounding box center [465, 567] width 112 height 14
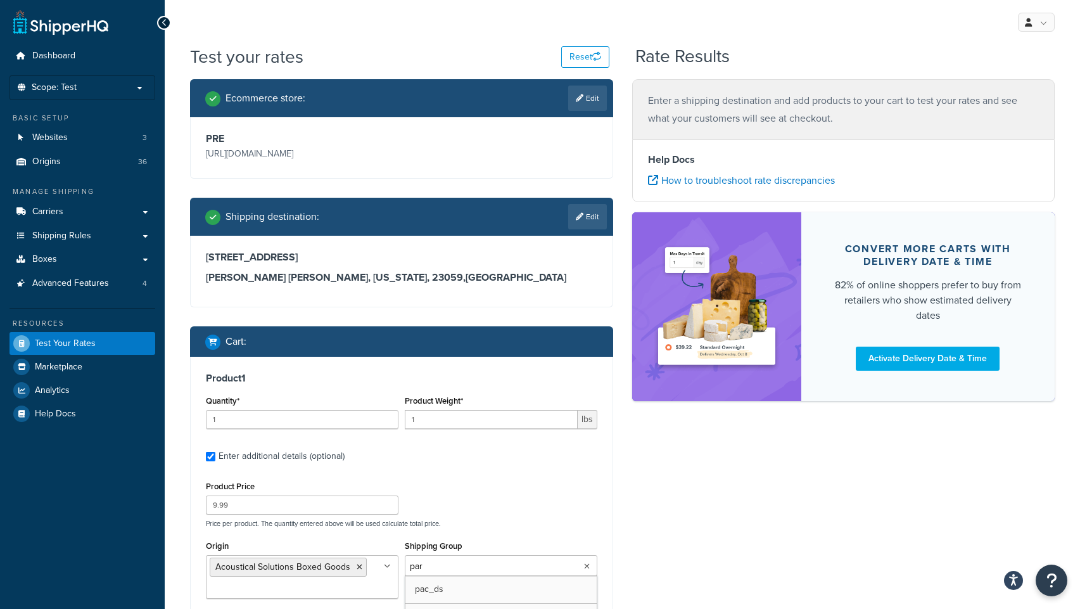
type input "parc"
click at [658, 518] on div "Ecommerce store : Edit PRE https://acousticalsolutions.p.tomandco.uk/ Shipping …" at bounding box center [623, 527] width 884 height 897
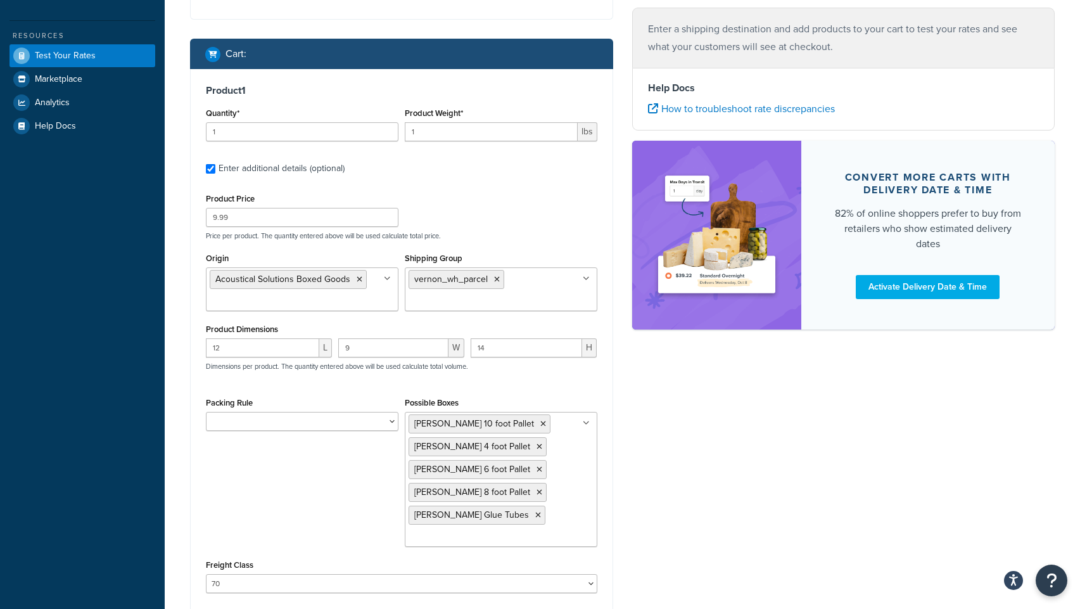
scroll to position [353, 0]
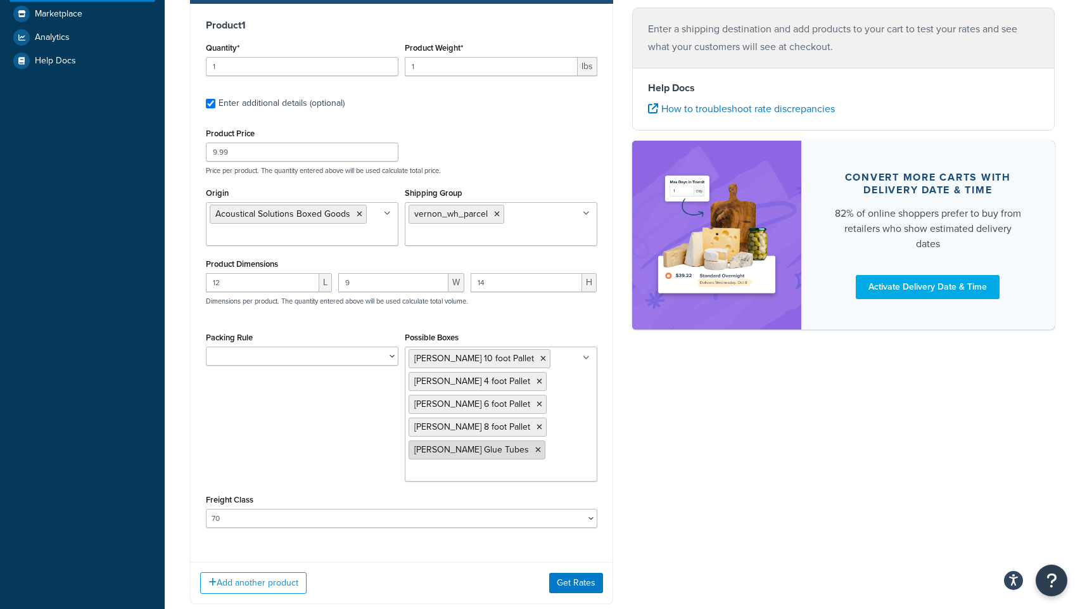
click at [535, 453] on icon at bounding box center [538, 450] width 6 height 8
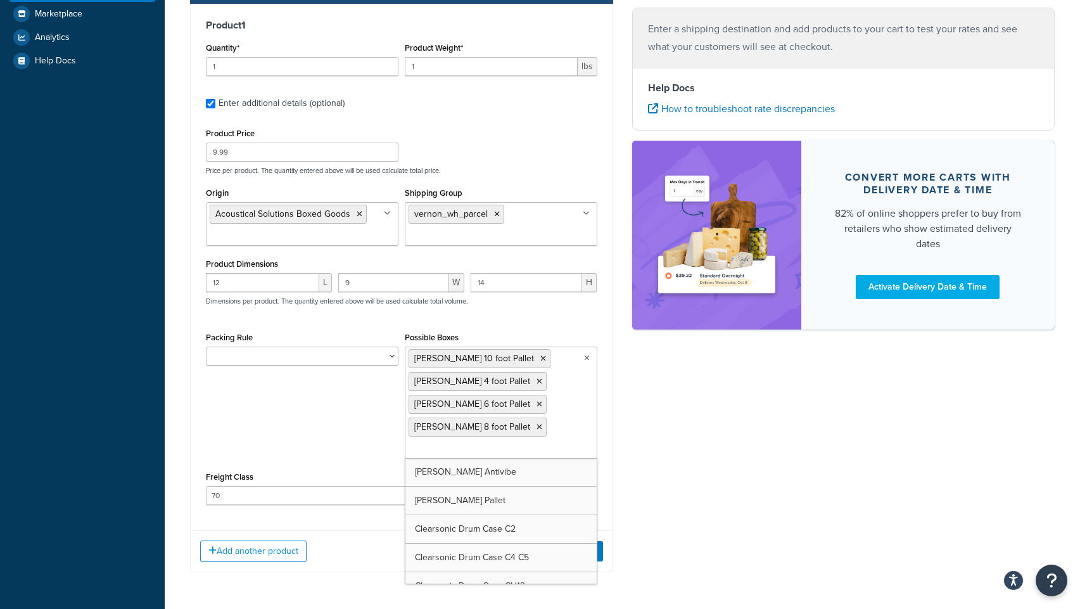
click at [508, 454] on ul "Vernon 10 foot Pallet Vernon 4 foot Pallet Vernon 6 foot Pallet Vernon 8 foot P…" at bounding box center [501, 403] width 193 height 112
click at [439, 449] on input "Possible Boxes" at bounding box center [465, 449] width 112 height 14
type input "seal"
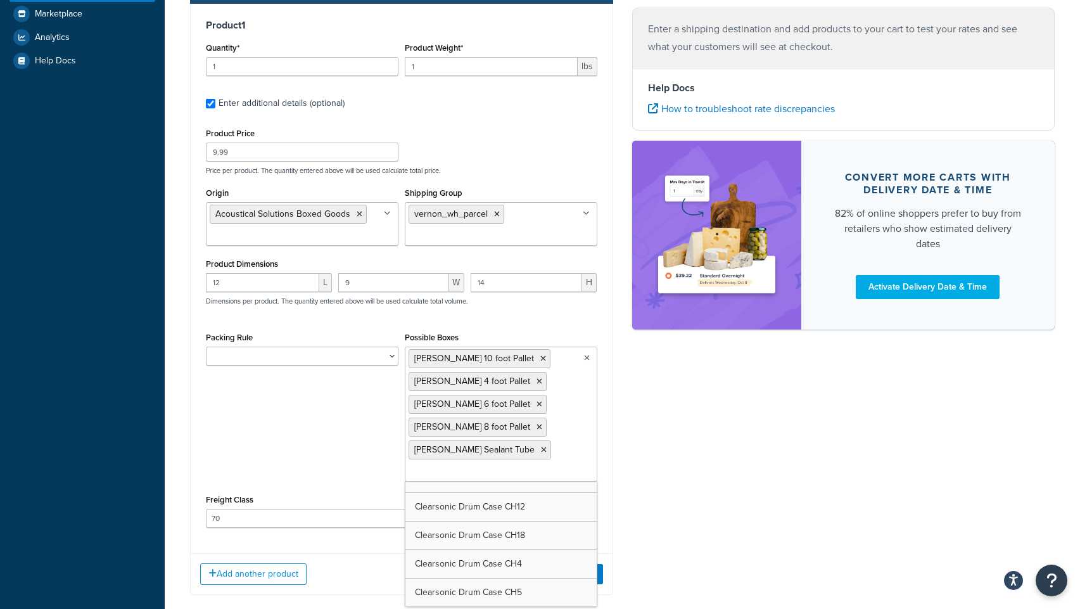
scroll to position [2184, 0]
click at [636, 477] on div "Ecommerce store : Edit PRE https://acousticalsolutions.p.tomandco.uk/ Shipping …" at bounding box center [623, 170] width 884 height 888
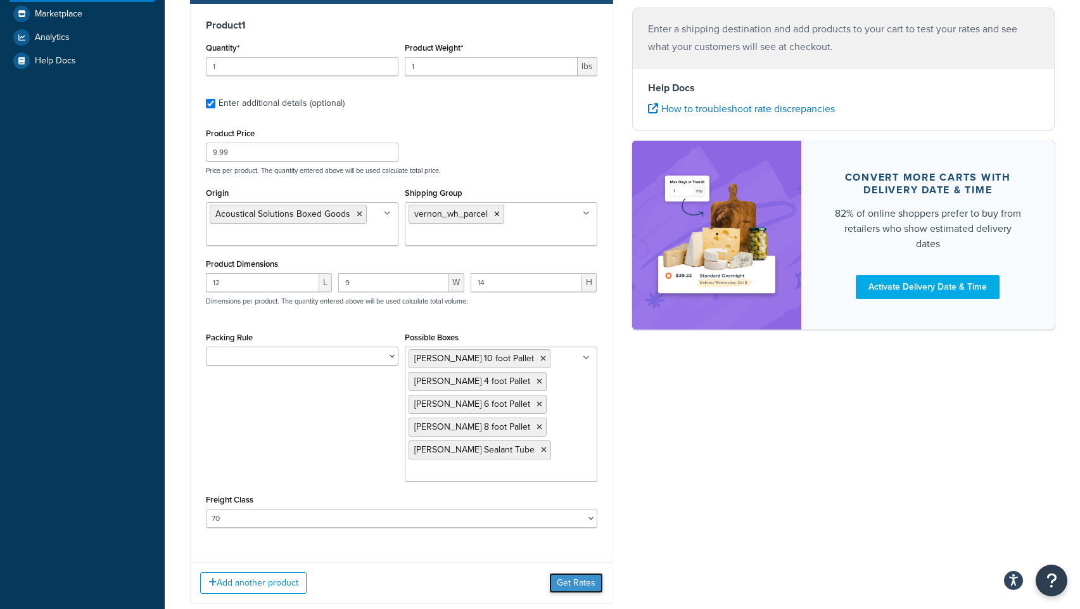
click at [575, 585] on button "Get Rates" at bounding box center [576, 583] width 54 height 20
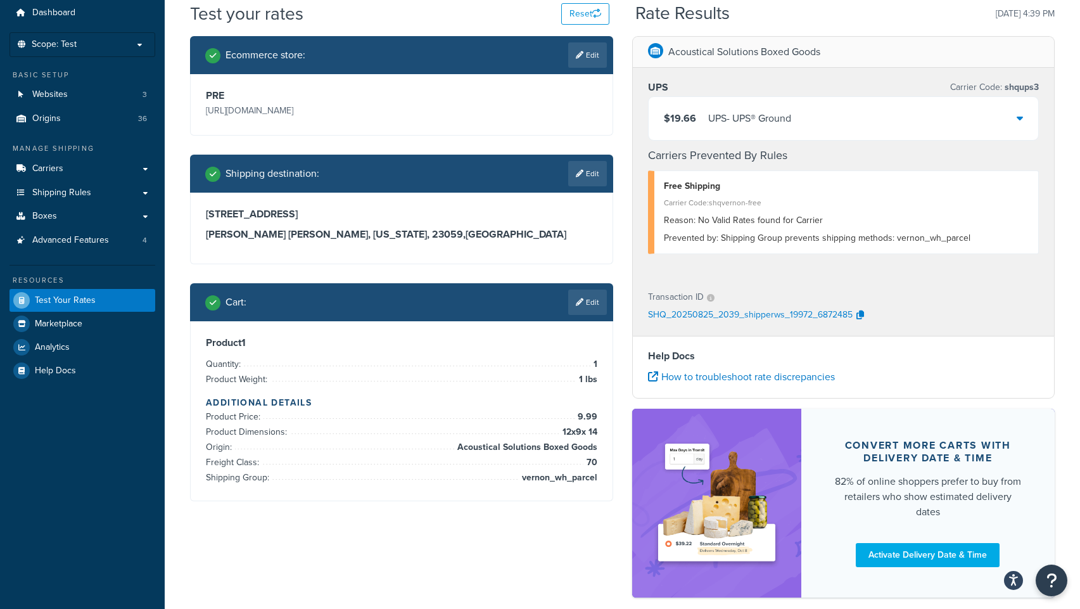
scroll to position [0, 0]
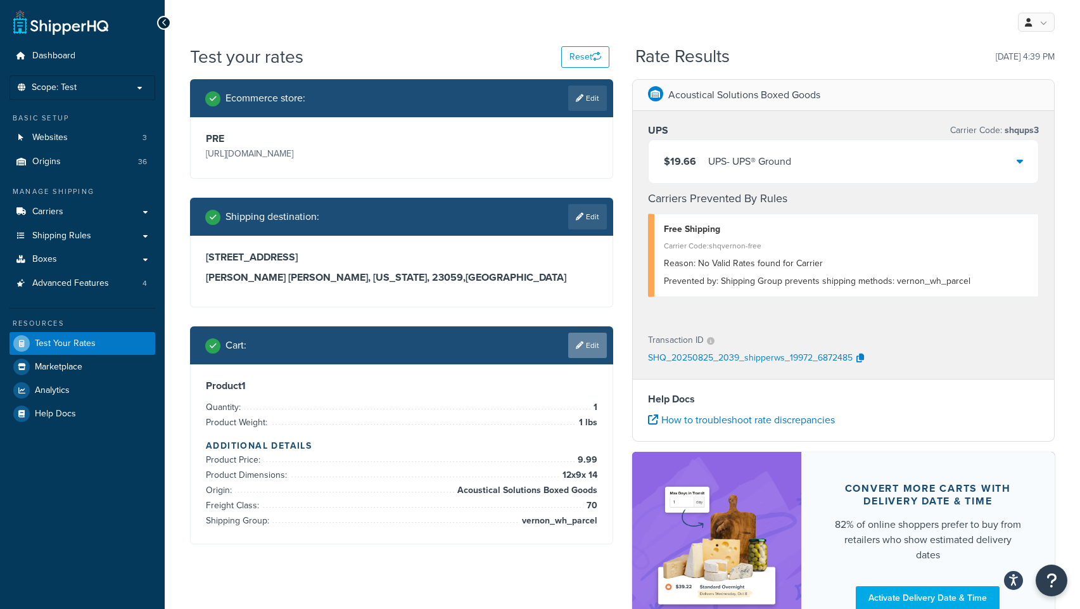
click at [583, 349] on link "Edit" at bounding box center [587, 345] width 39 height 25
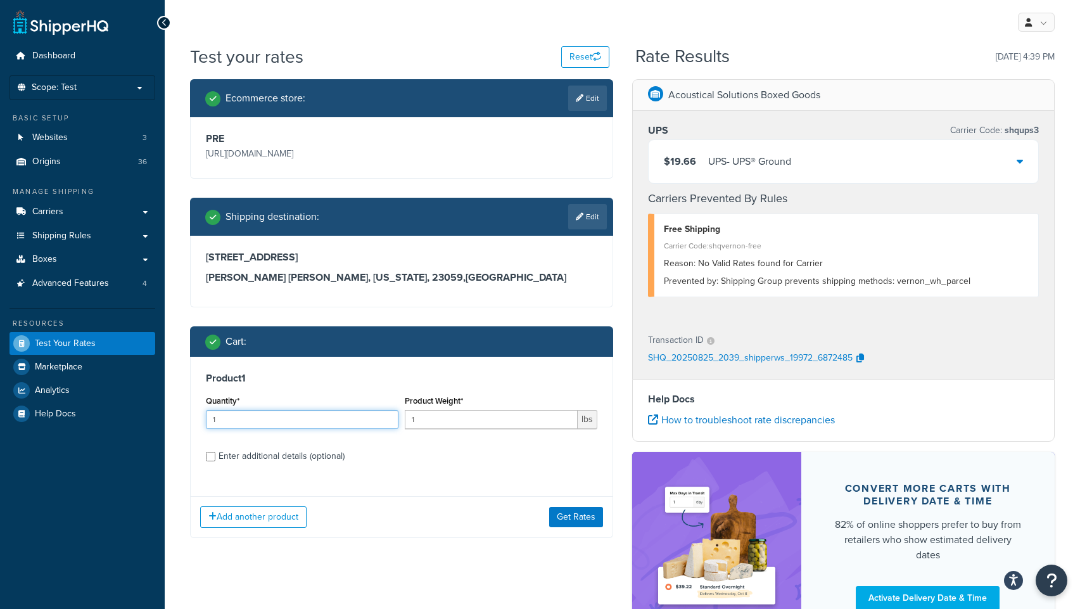
click at [245, 421] on input "1" at bounding box center [302, 419] width 193 height 19
type input "100"
click at [582, 525] on button "Get Rates" at bounding box center [576, 517] width 54 height 20
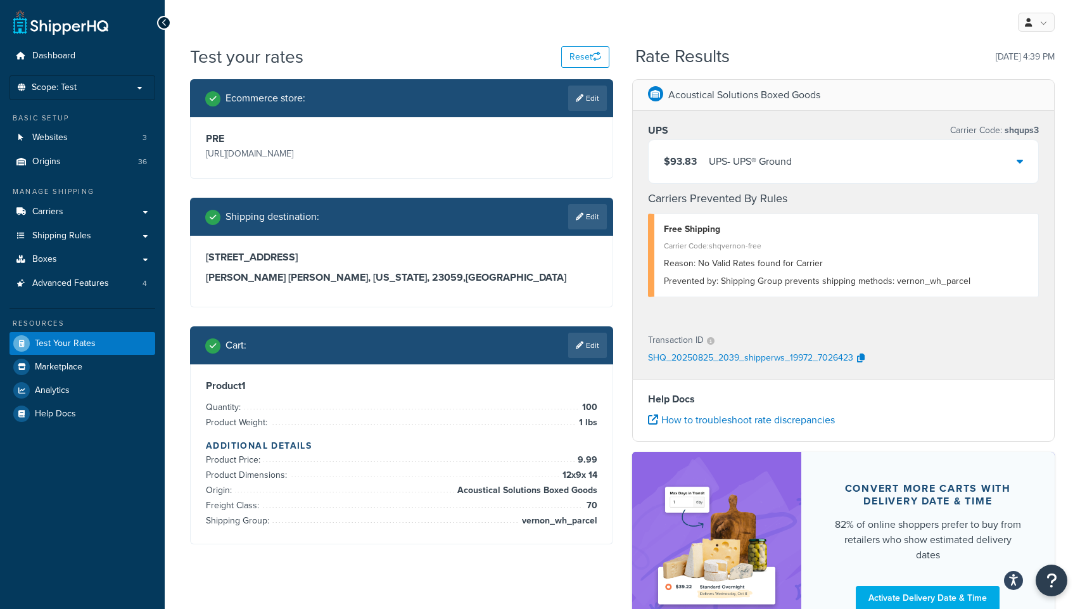
click at [797, 167] on div "$93.83 UPS - UPS® Ground" at bounding box center [844, 161] width 390 height 43
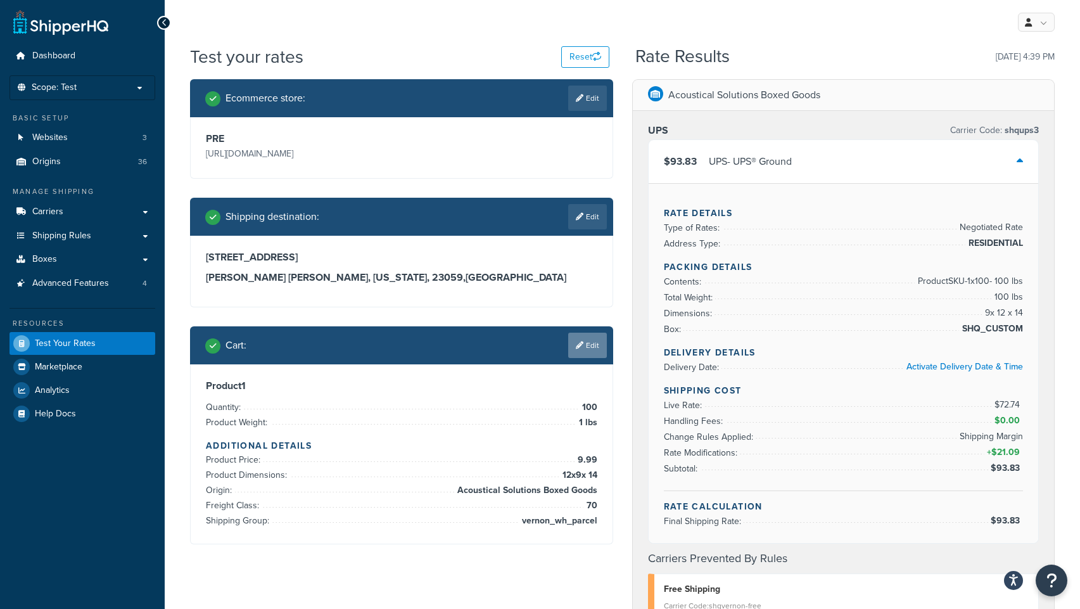
click at [581, 347] on icon at bounding box center [580, 346] width 8 height 8
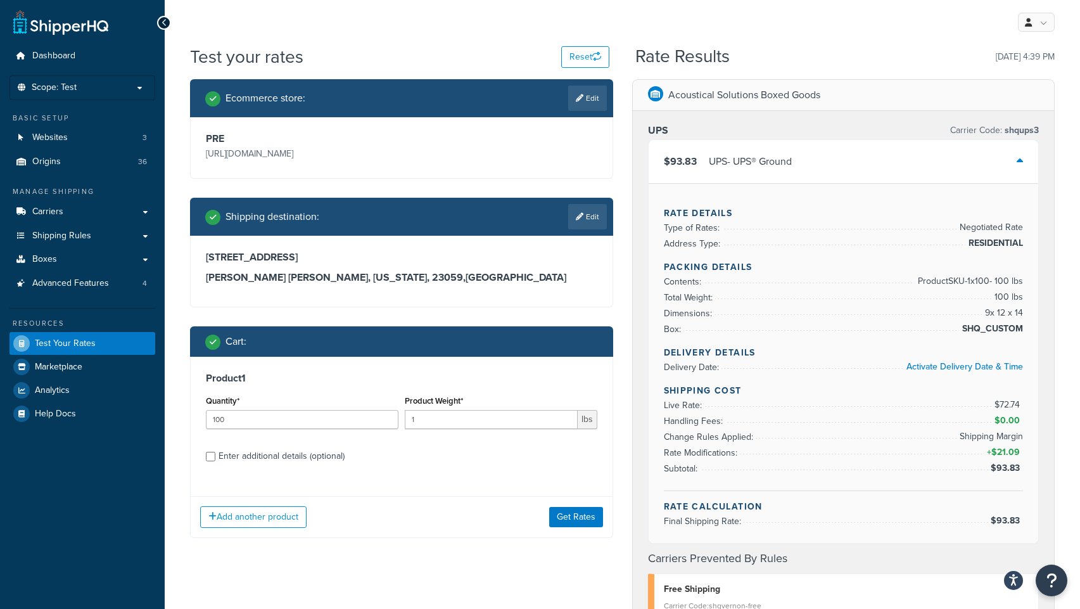
scroll to position [16, 0]
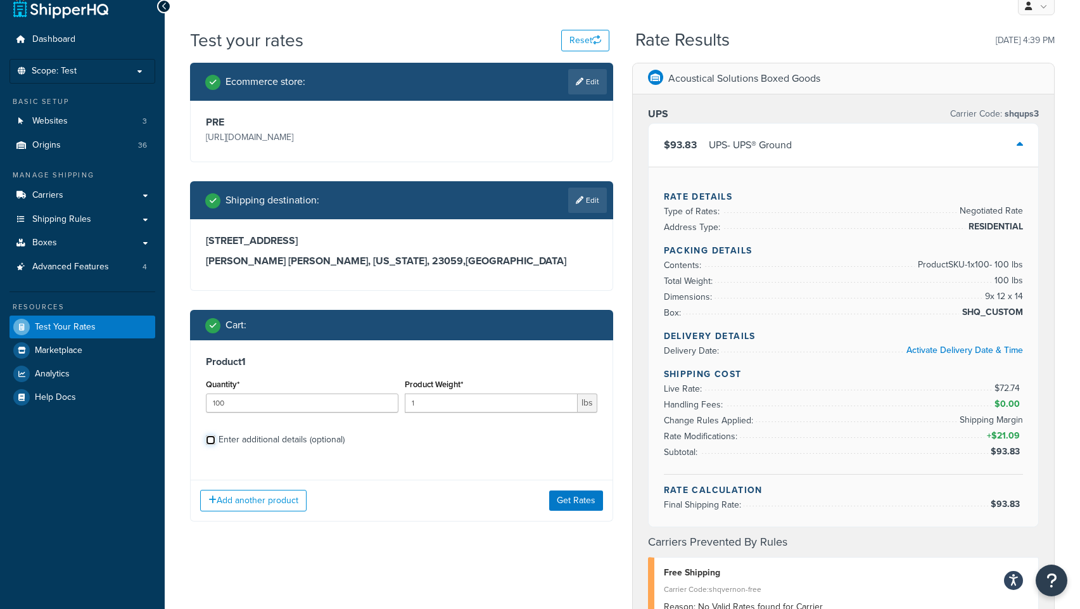
click at [209, 440] on input "Enter additional details (optional)" at bounding box center [211, 440] width 10 height 10
checkbox input "true"
select select "70"
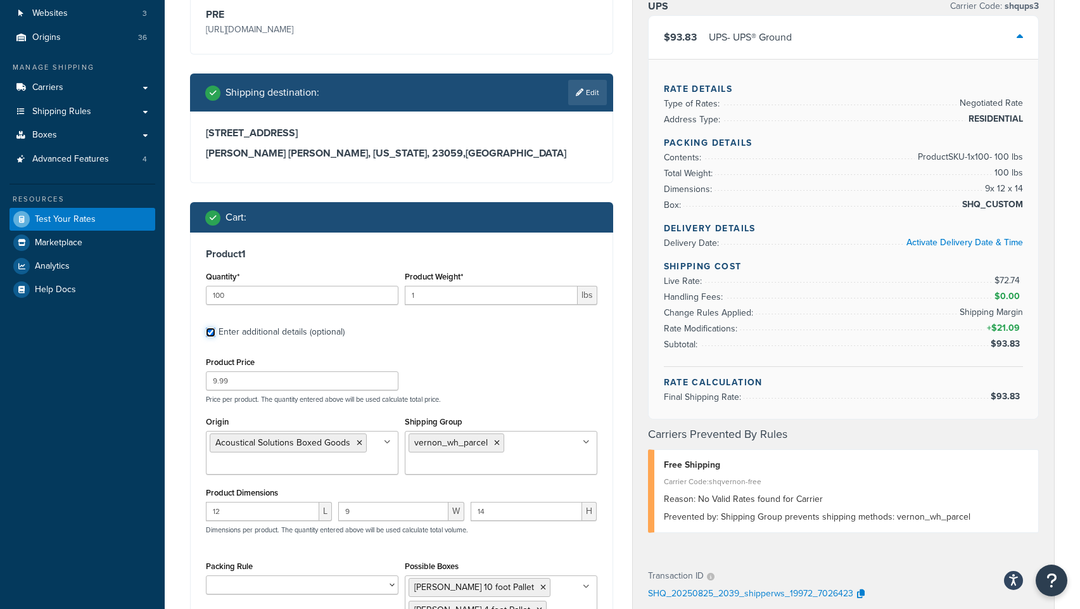
scroll to position [189, 0]
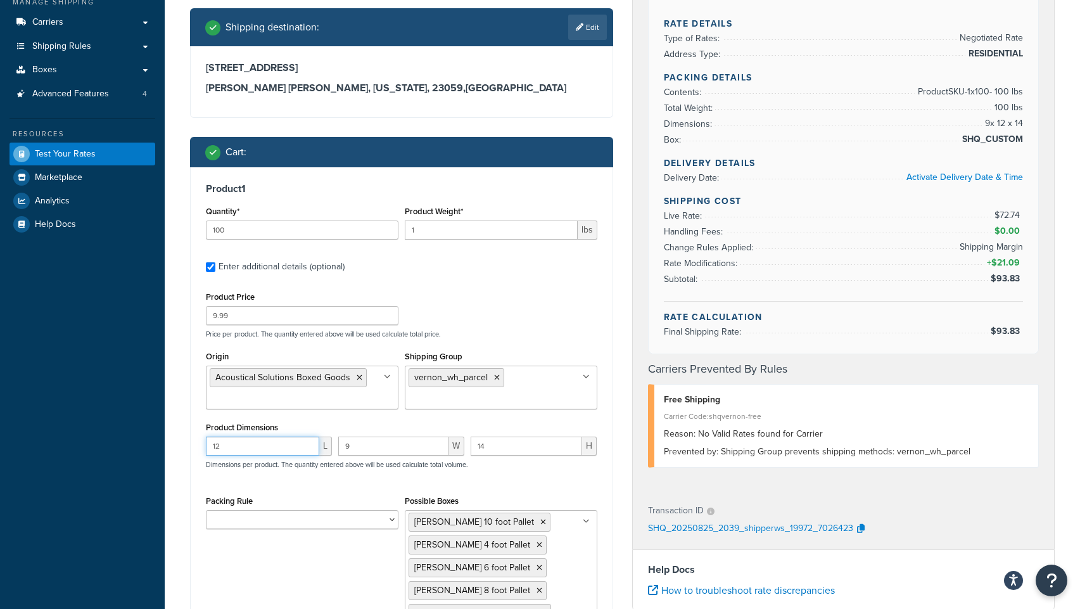
drag, startPoint x: 238, startPoint y: 449, endPoint x: 163, endPoint y: 449, distance: 74.1
click at [163, 449] on div "Dashboard Scope: Test Basic Setup Websites 3 Origins 36 Manage Shipping Carrier…" at bounding box center [540, 349] width 1080 height 1077
type input "3"
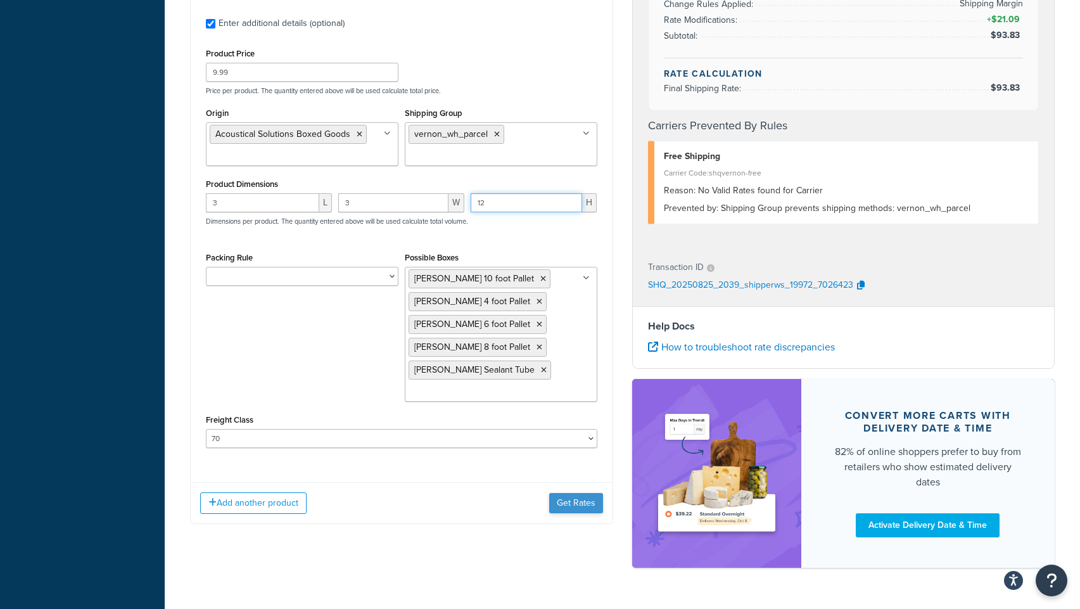
type input "12"
click at [588, 504] on button "Get Rates" at bounding box center [576, 503] width 54 height 20
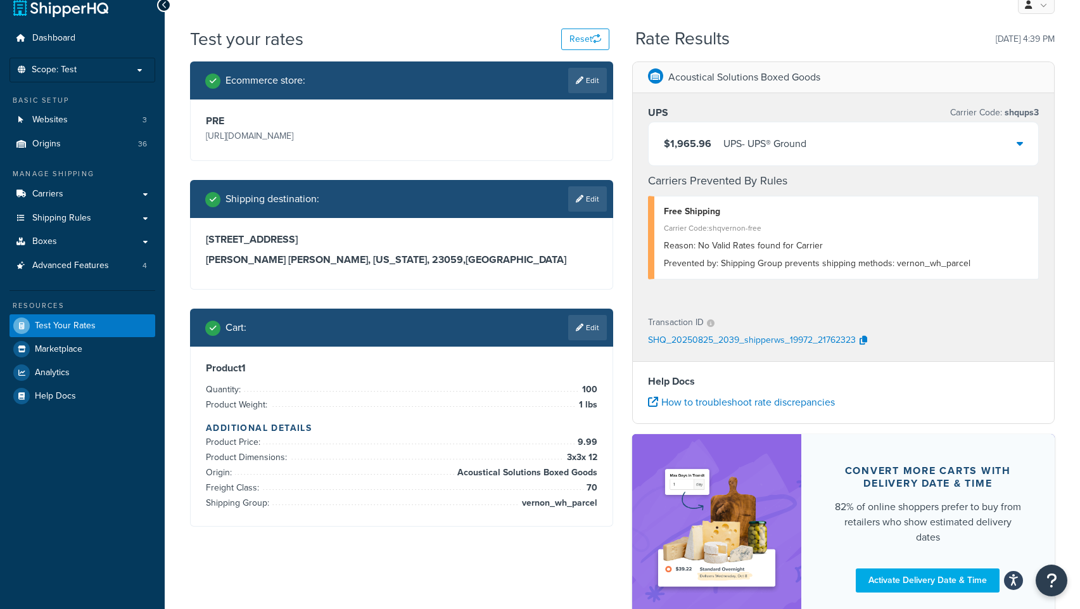
scroll to position [108, 0]
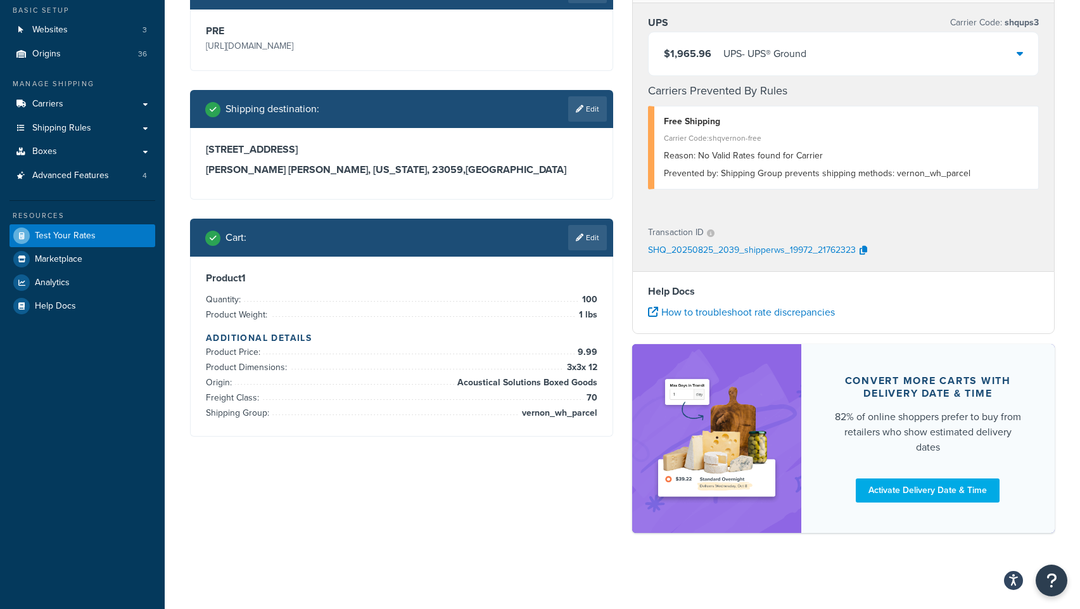
click at [821, 57] on div "$1,965.96 UPS - UPS® Ground" at bounding box center [844, 53] width 390 height 43
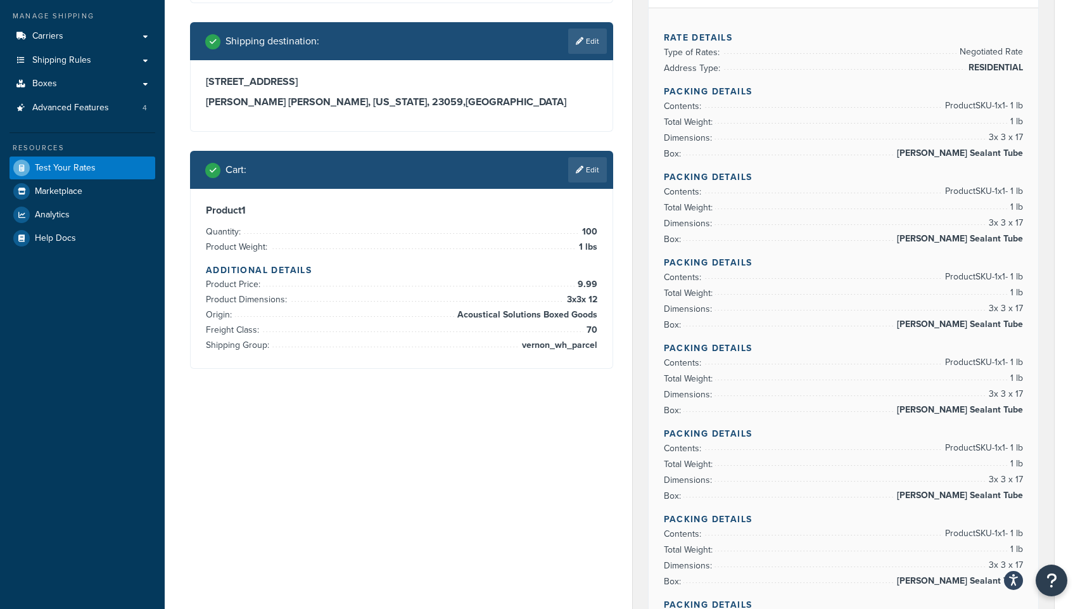
scroll to position [159, 0]
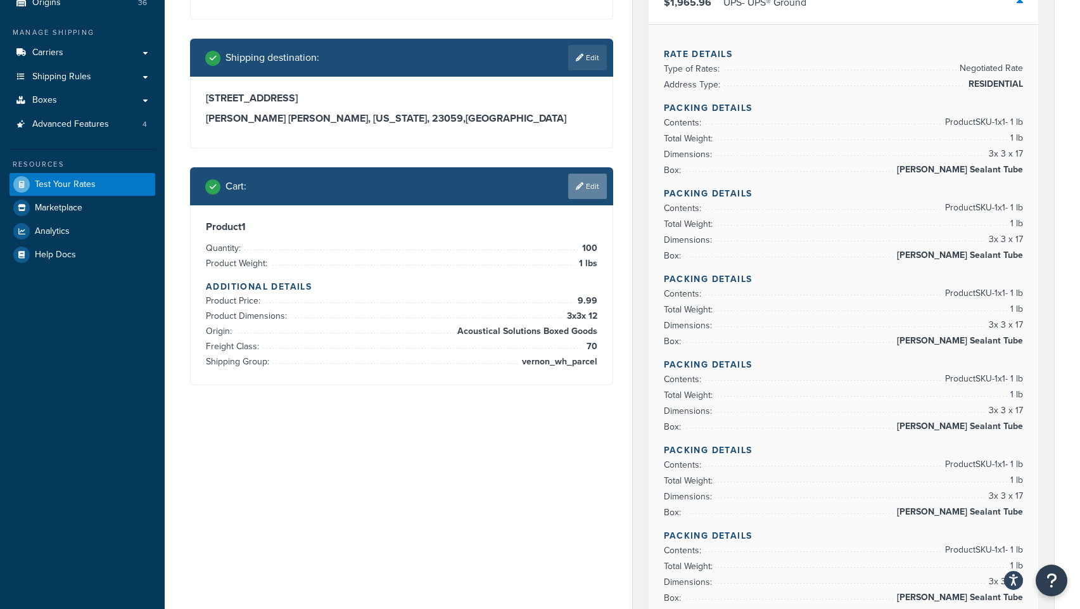
click at [589, 186] on link "Edit" at bounding box center [587, 186] width 39 height 25
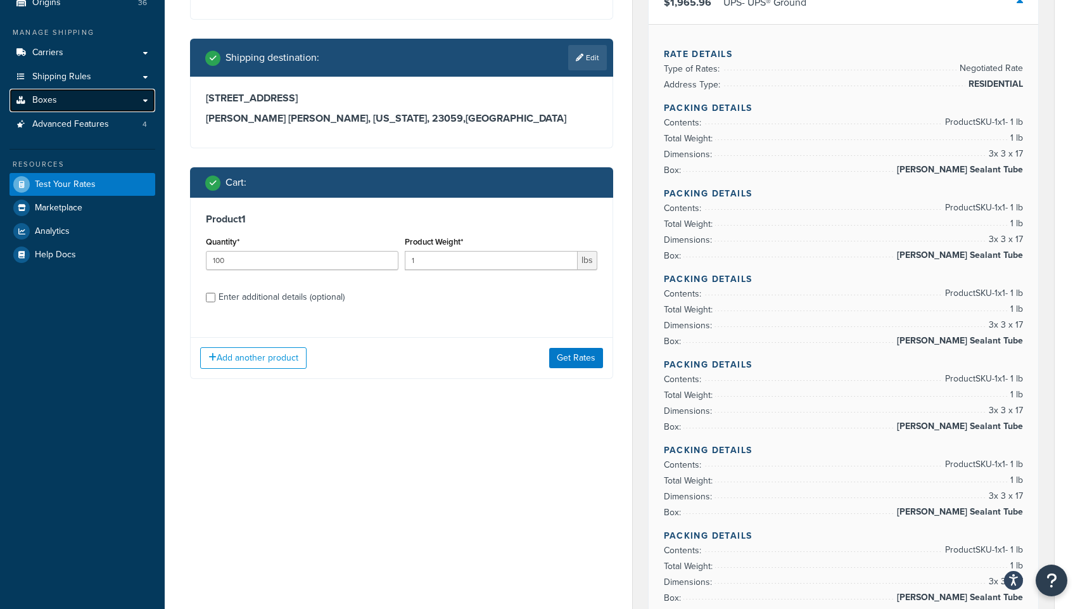
click at [49, 103] on span "Boxes" at bounding box center [44, 100] width 25 height 11
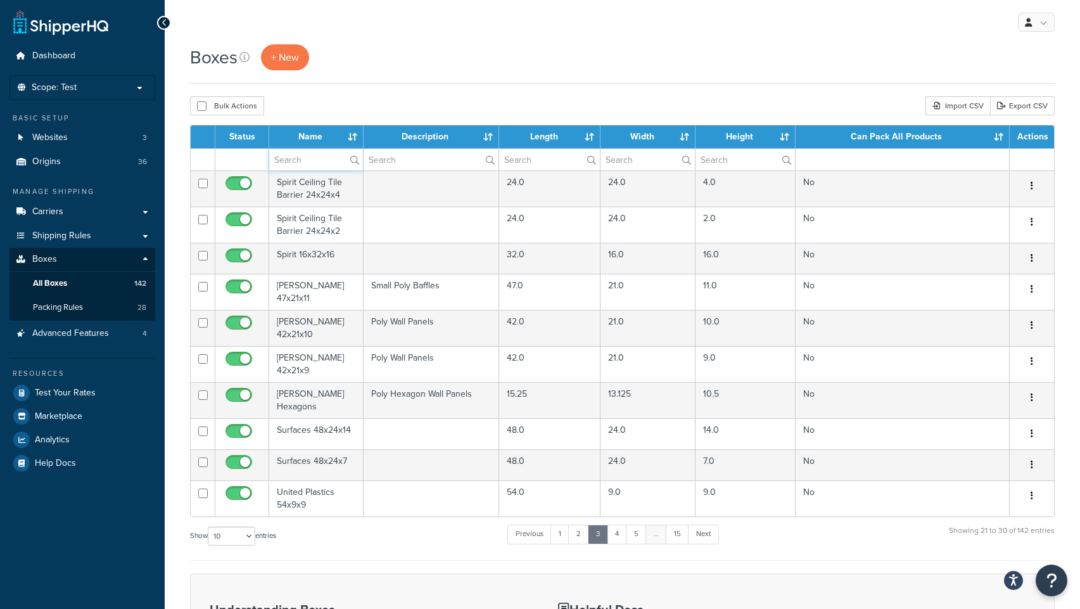
click at [302, 163] on input "text" at bounding box center [316, 160] width 94 height 22
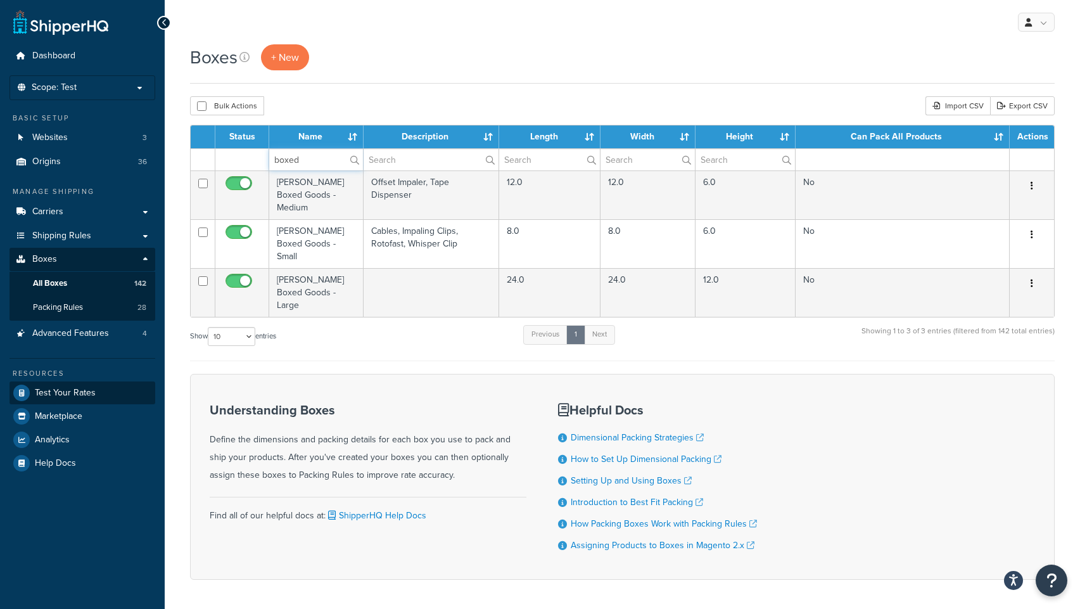
type input "boxed"
click at [61, 393] on span "Test Your Rates" at bounding box center [65, 393] width 61 height 11
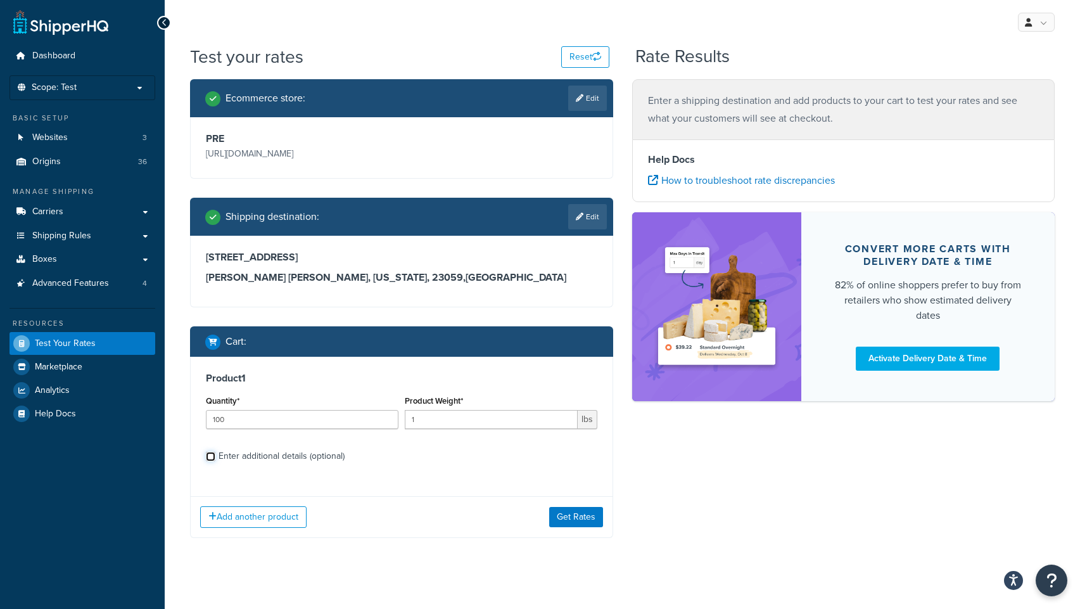
click at [210, 456] on input "Enter additional details (optional)" at bounding box center [211, 457] width 10 height 10
checkbox input "true"
select select "70"
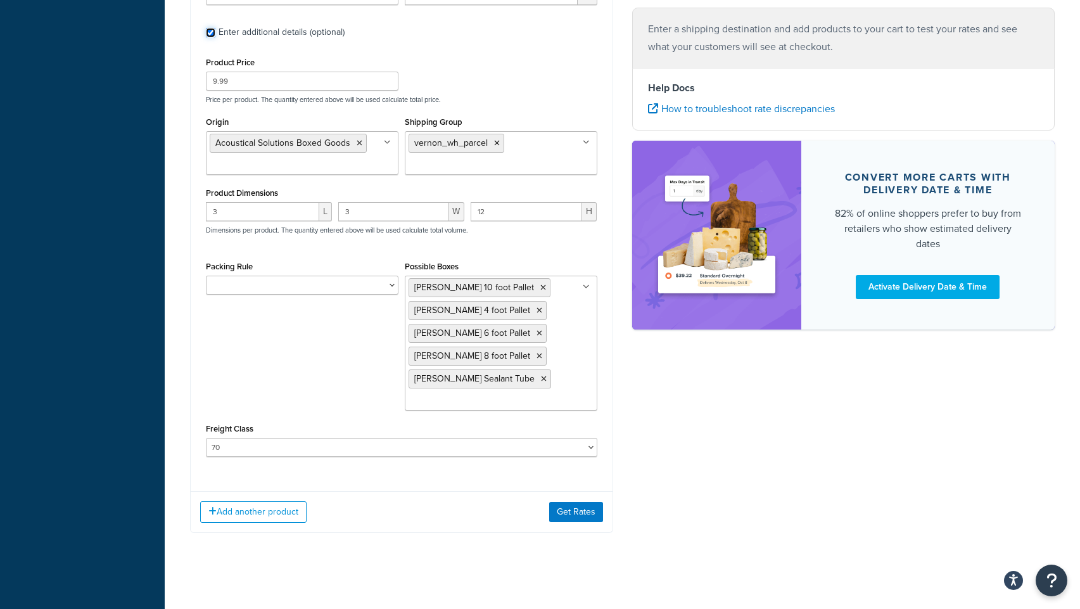
scroll to position [416, 0]
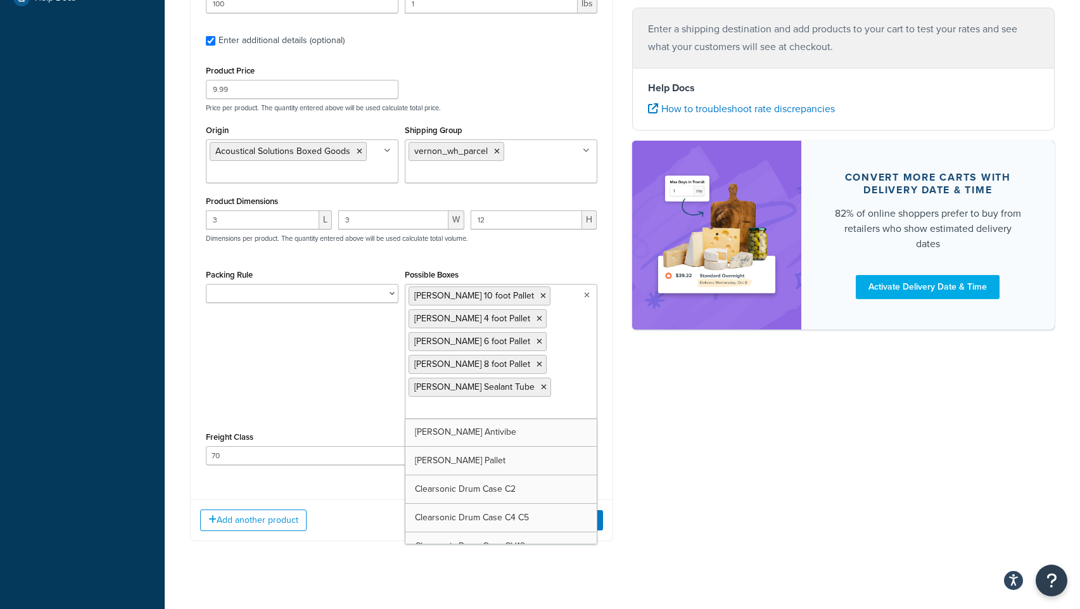
click at [535, 385] on ul "[PERSON_NAME] 10 foot Pallet [PERSON_NAME] 4 foot Pallet [PERSON_NAME] 6 foot P…" at bounding box center [501, 351] width 193 height 135
type input "boxed"
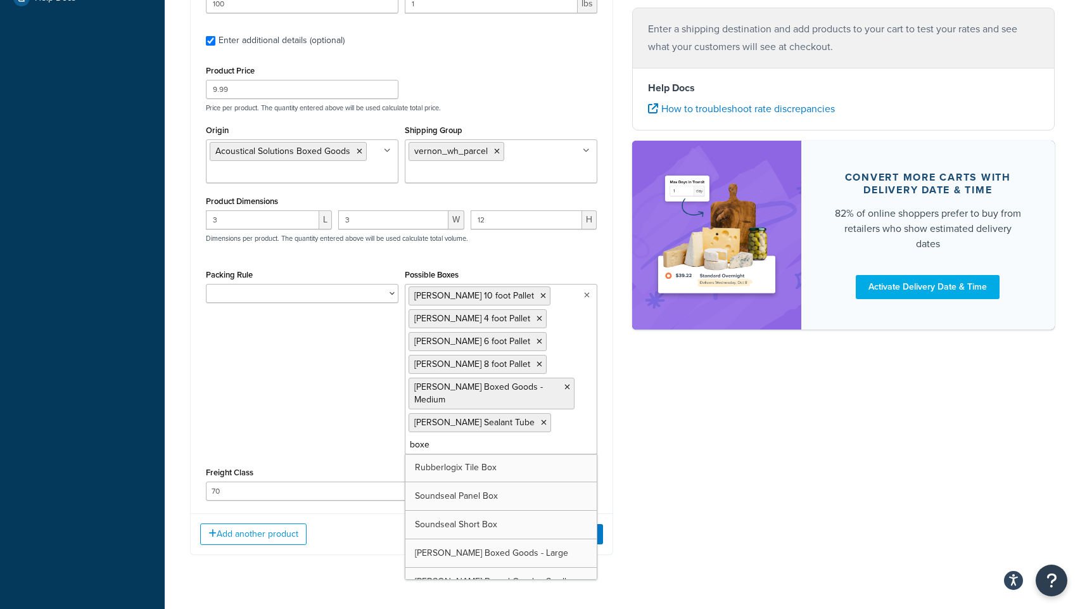
type input "boxed"
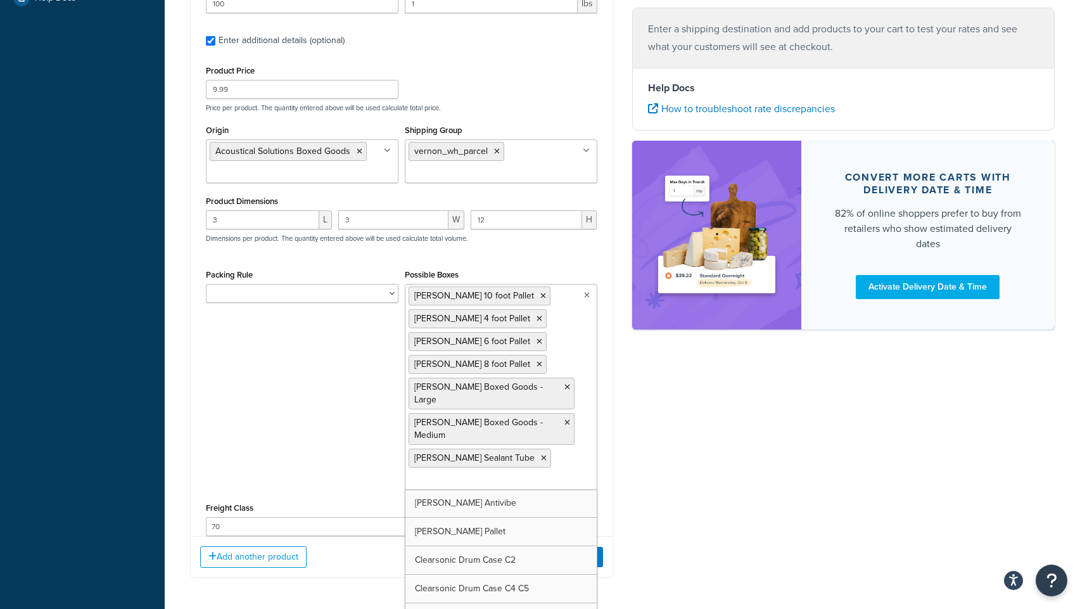
click at [707, 454] on div "Ecommerce store : Edit PRE [URL][DOMAIN_NAME] Shipping destination : Edit [STRE…" at bounding box center [623, 129] width 884 height 933
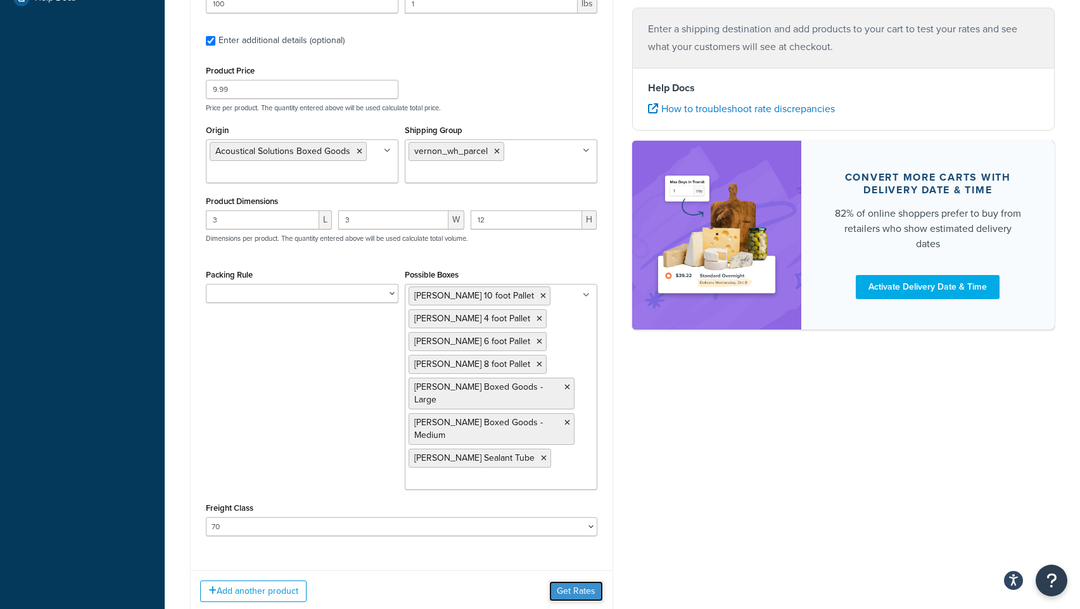
click at [586, 581] on button "Get Rates" at bounding box center [576, 591] width 54 height 20
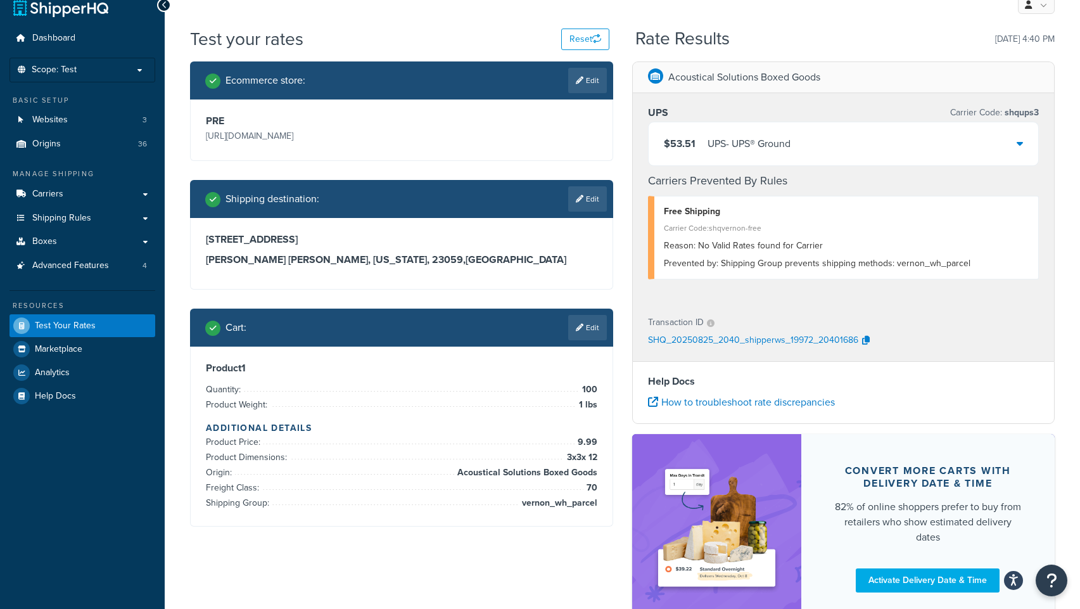
scroll to position [108, 0]
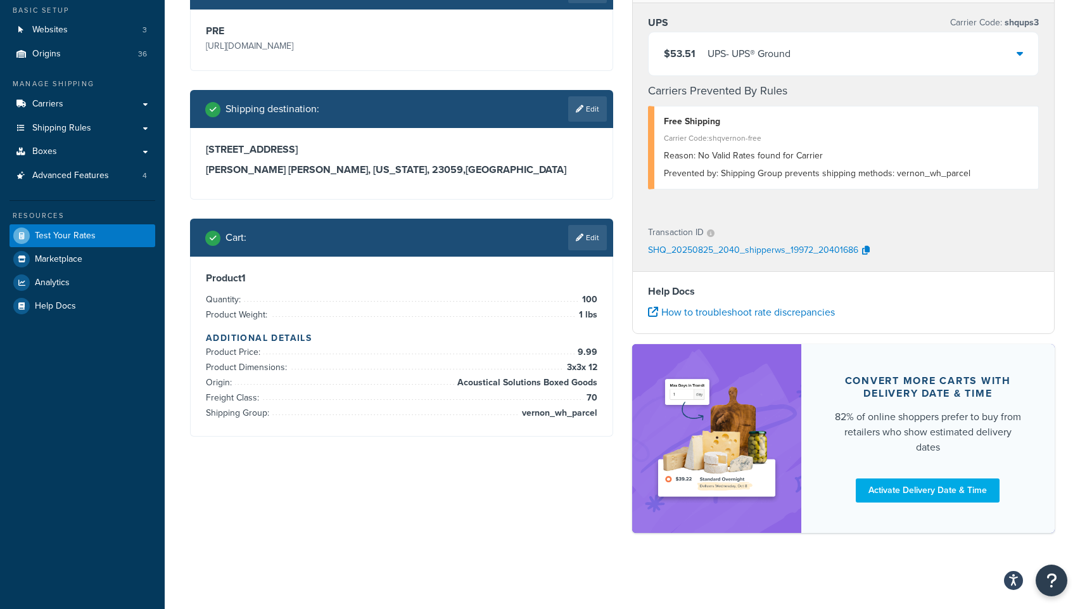
click at [802, 70] on div "$53.51 UPS - UPS® Ground" at bounding box center [844, 53] width 390 height 43
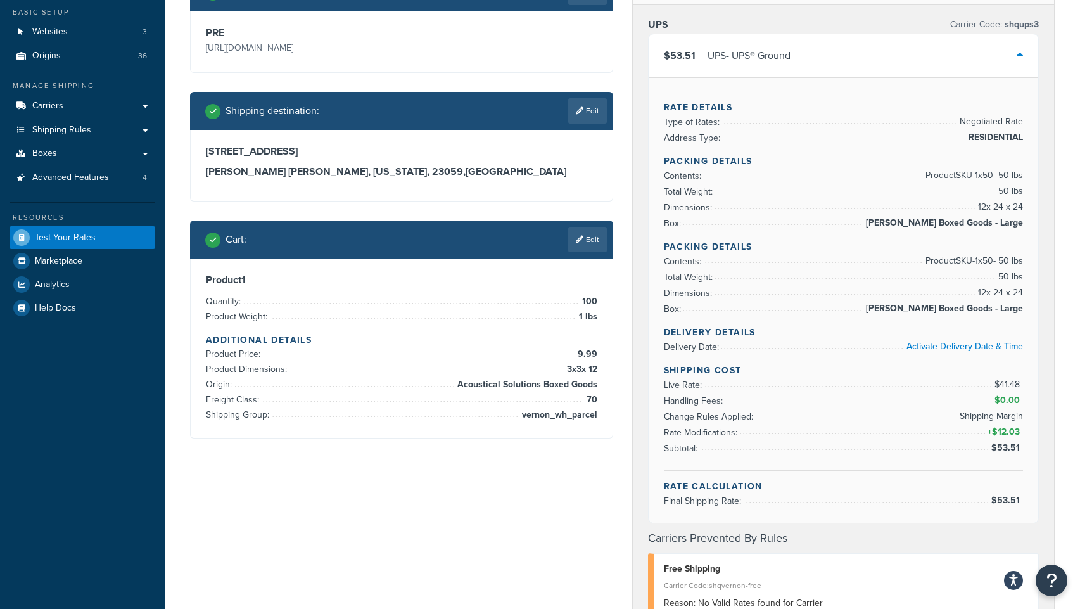
scroll to position [0, 0]
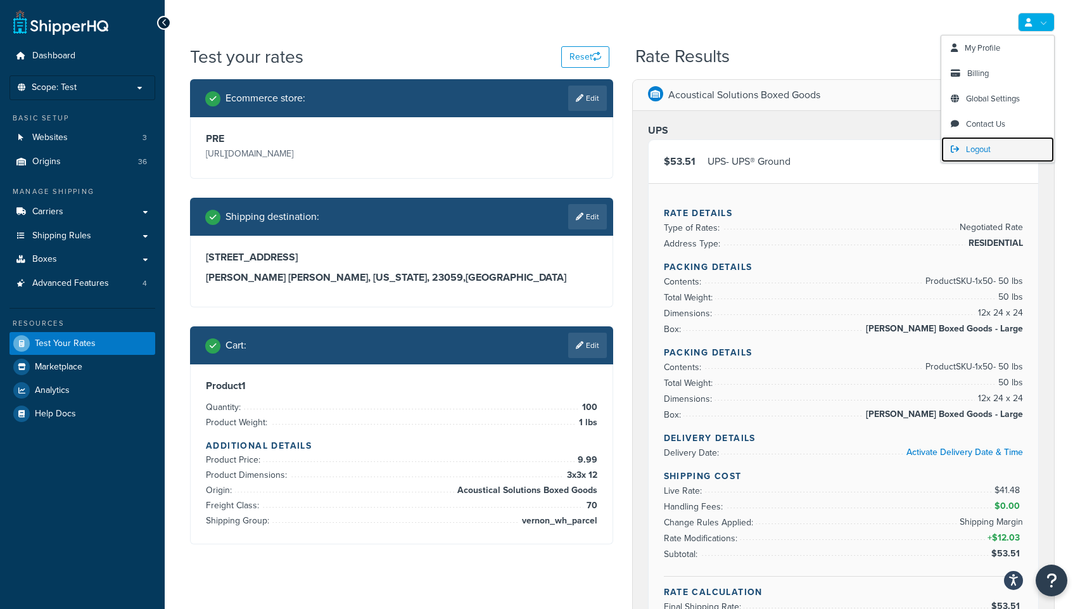
click at [981, 149] on span "Logout" at bounding box center [978, 149] width 25 height 12
